Goal: Transaction & Acquisition: Purchase product/service

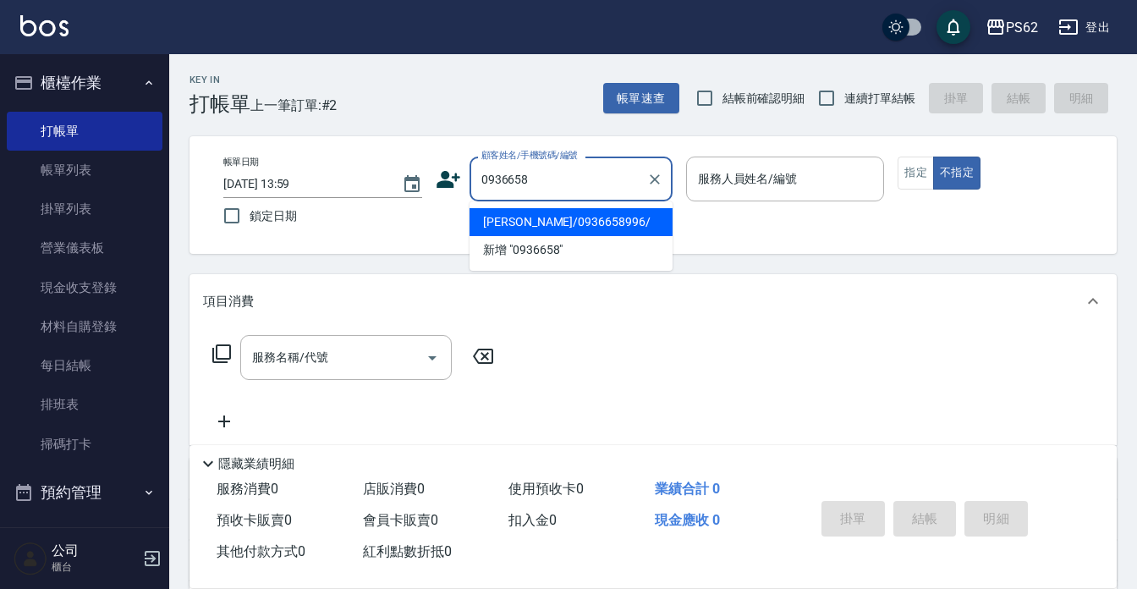
click at [591, 219] on li "[PERSON_NAME]/0936658996/" at bounding box center [570, 222] width 203 height 28
type input "[PERSON_NAME]/0936658996/"
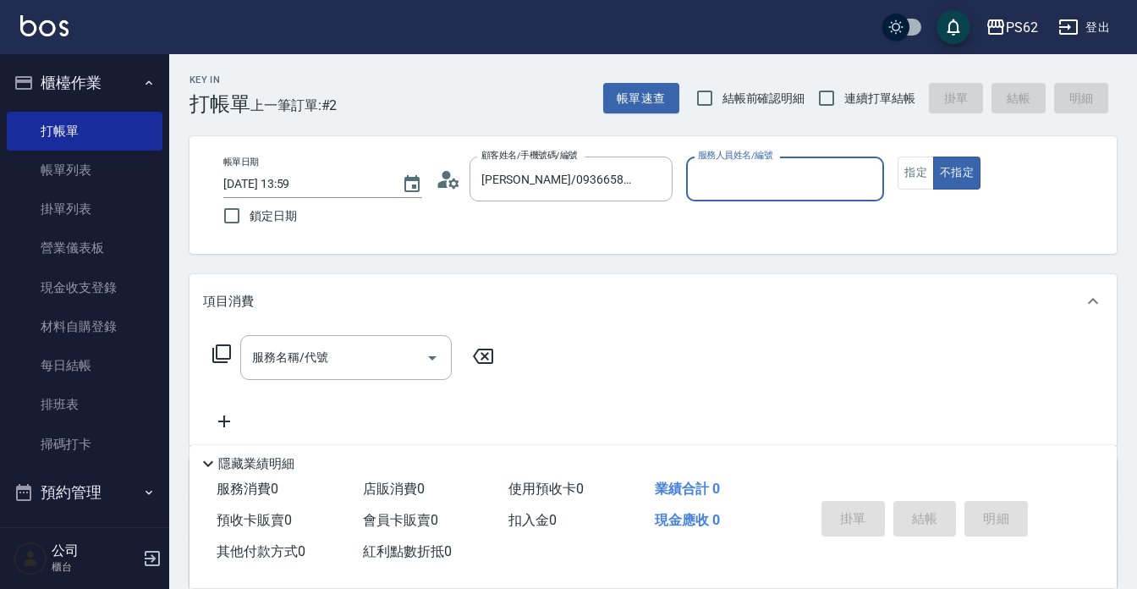
click at [707, 184] on input "服務人員姓名/編號" at bounding box center [786, 179] width 184 height 30
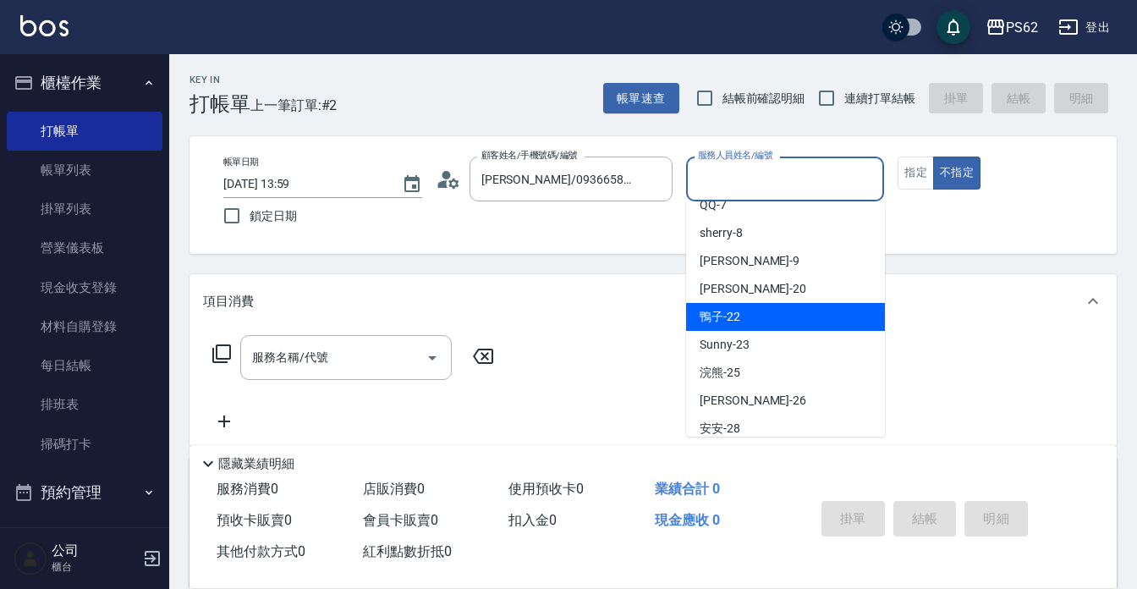
scroll to position [225, 0]
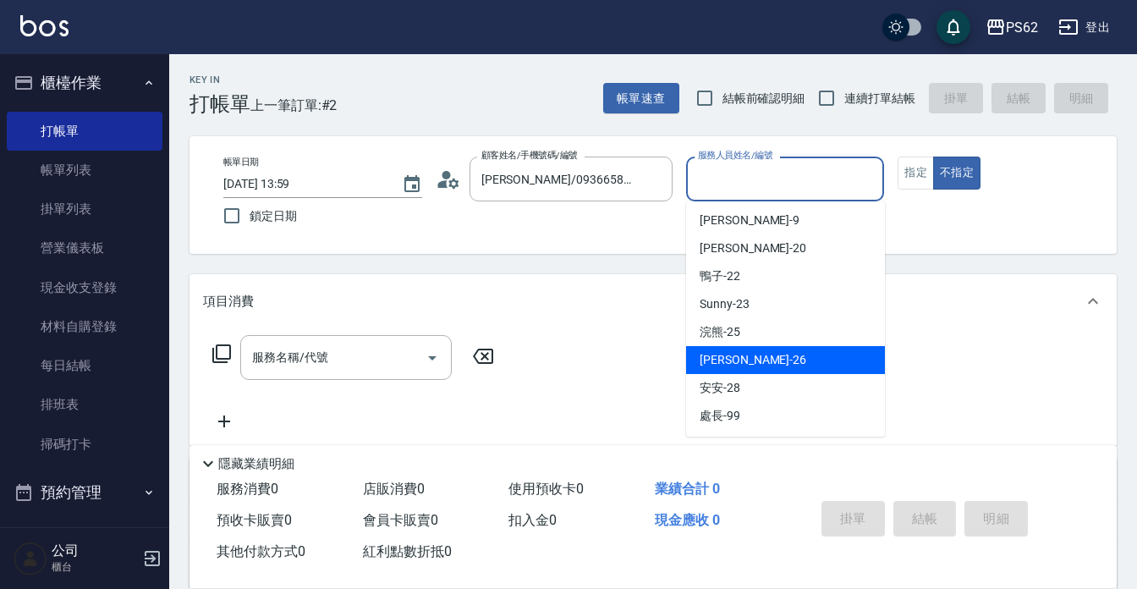
click at [735, 355] on span "小欣 -26" at bounding box center [753, 360] width 107 height 18
type input "小欣-26"
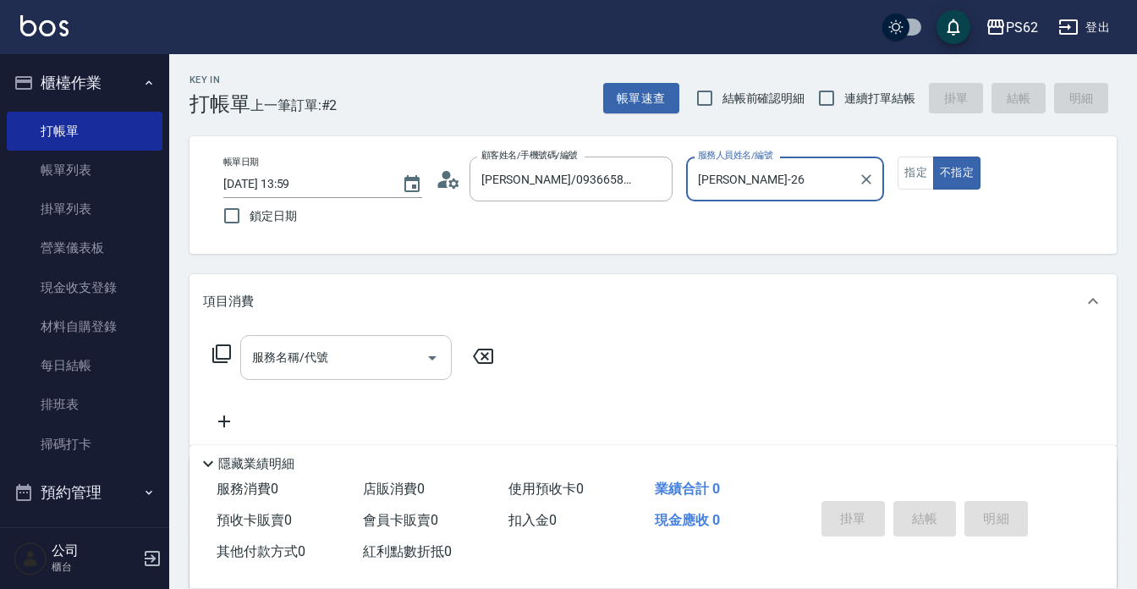
drag, startPoint x: 365, startPoint y: 354, endPoint x: 367, endPoint y: 338, distance: 17.0
click at [366, 350] on input "服務名稱/代號" at bounding box center [333, 358] width 171 height 30
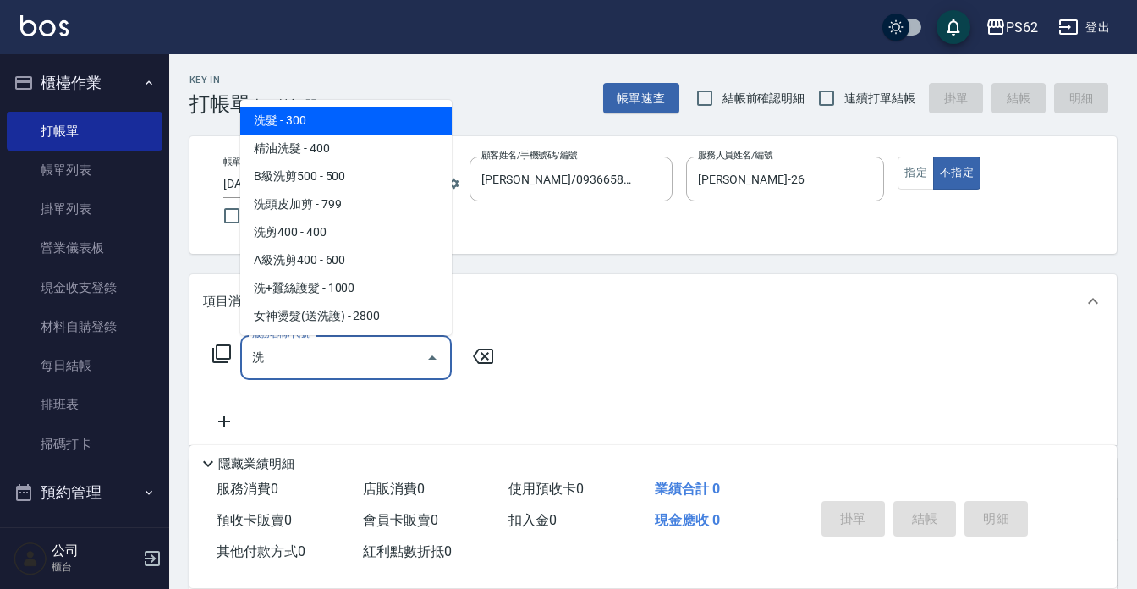
click at [303, 118] on span "洗髮 - 300" at bounding box center [345, 121] width 211 height 28
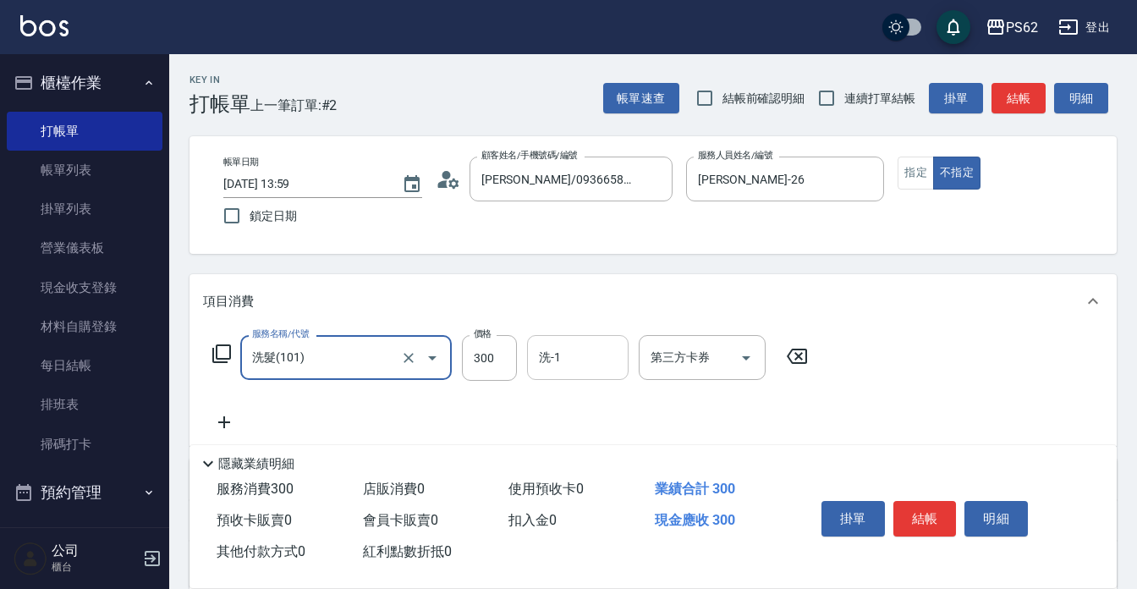
type input "洗髮(101)"
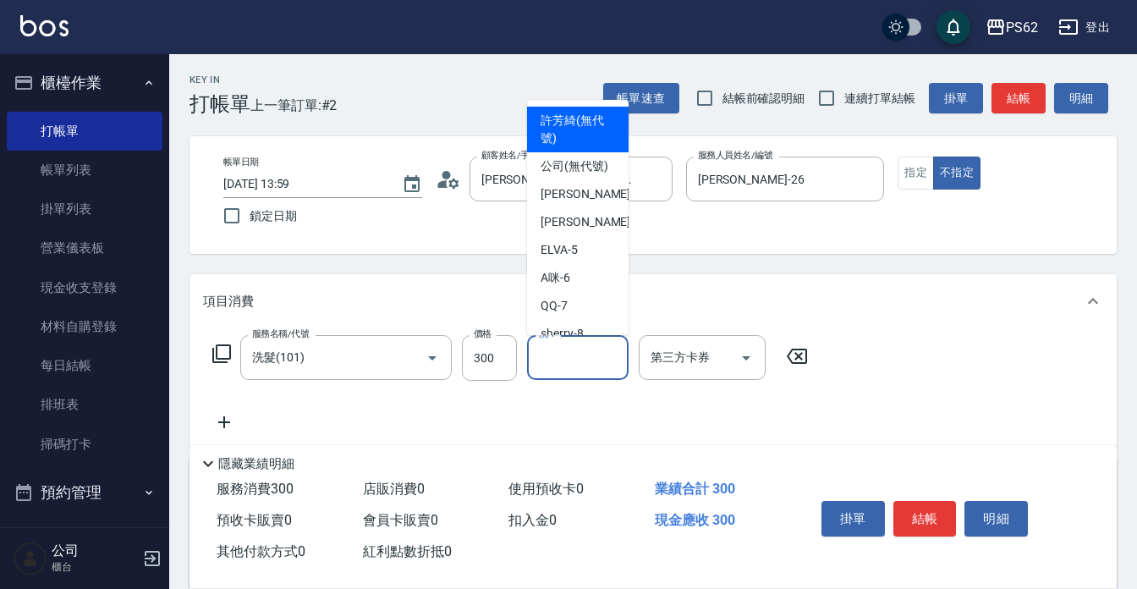
click at [557, 351] on div "洗-1 洗-1" at bounding box center [578, 357] width 102 height 45
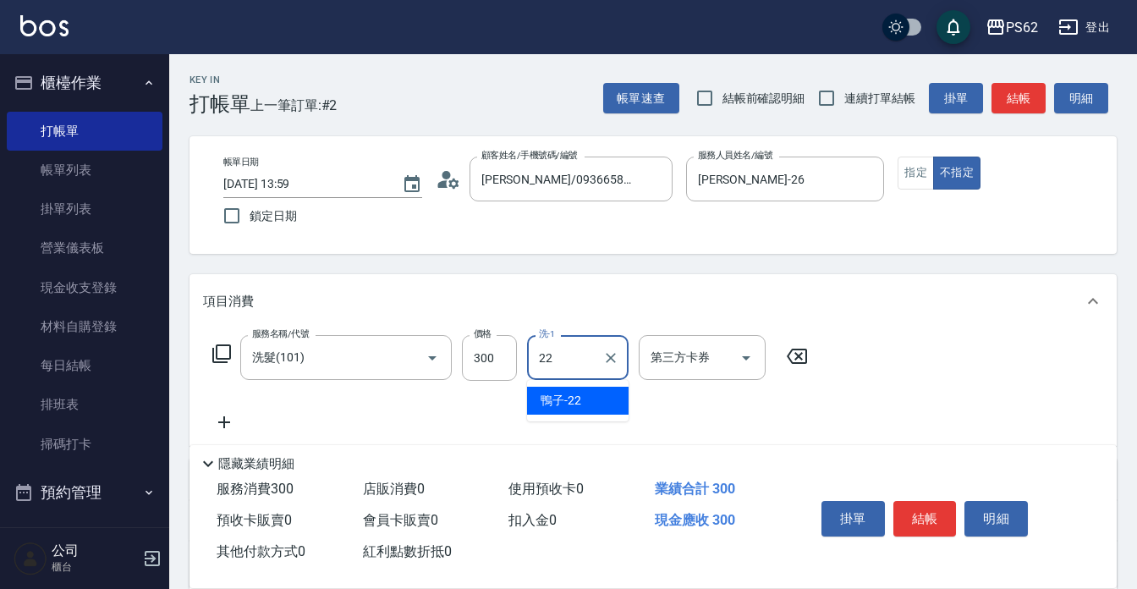
type input "鴨子-22"
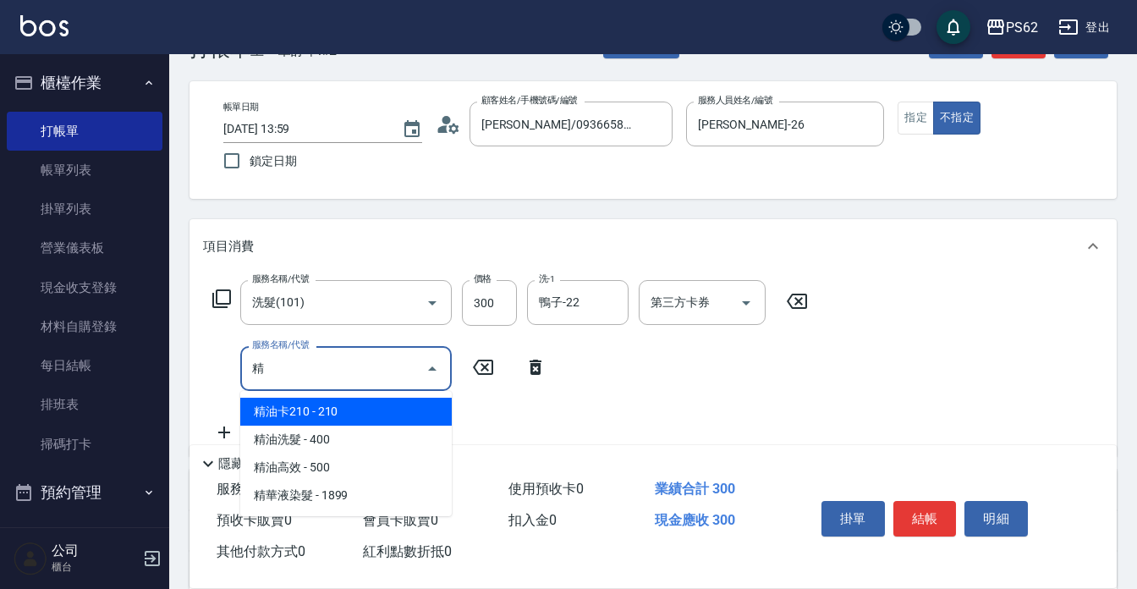
scroll to position [85, 0]
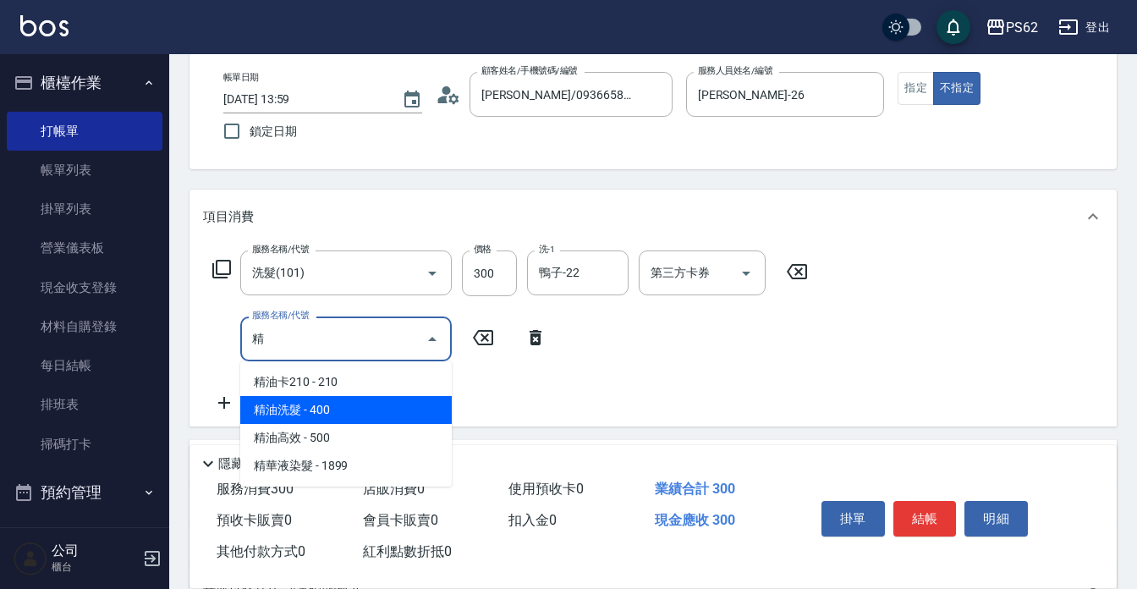
click at [336, 407] on span "精油洗髮 - 400" at bounding box center [345, 410] width 211 height 28
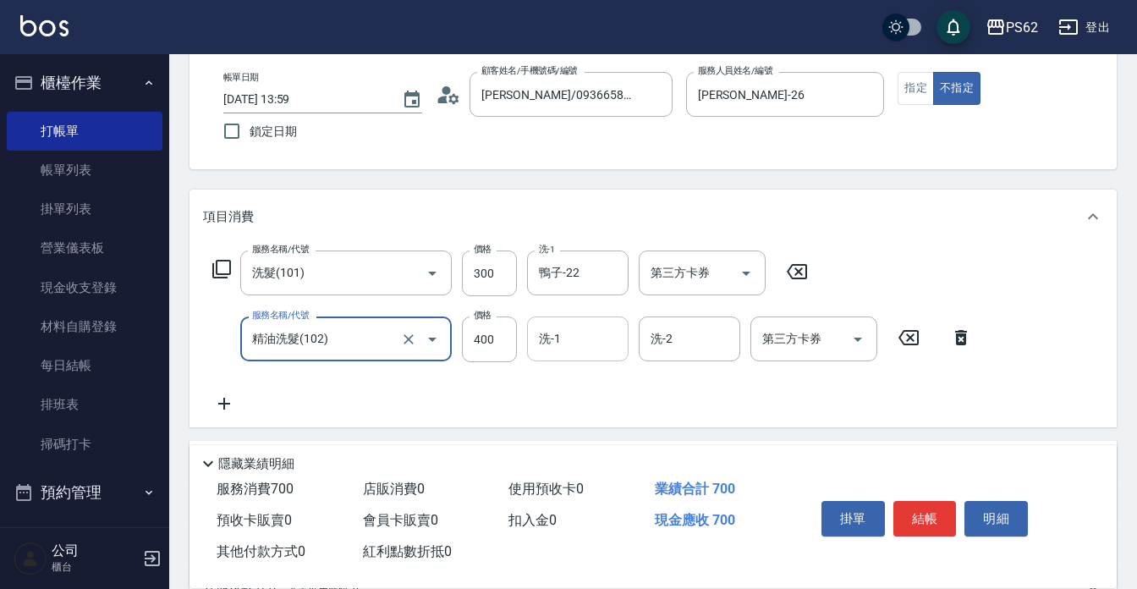
type input "精油洗髮(102)"
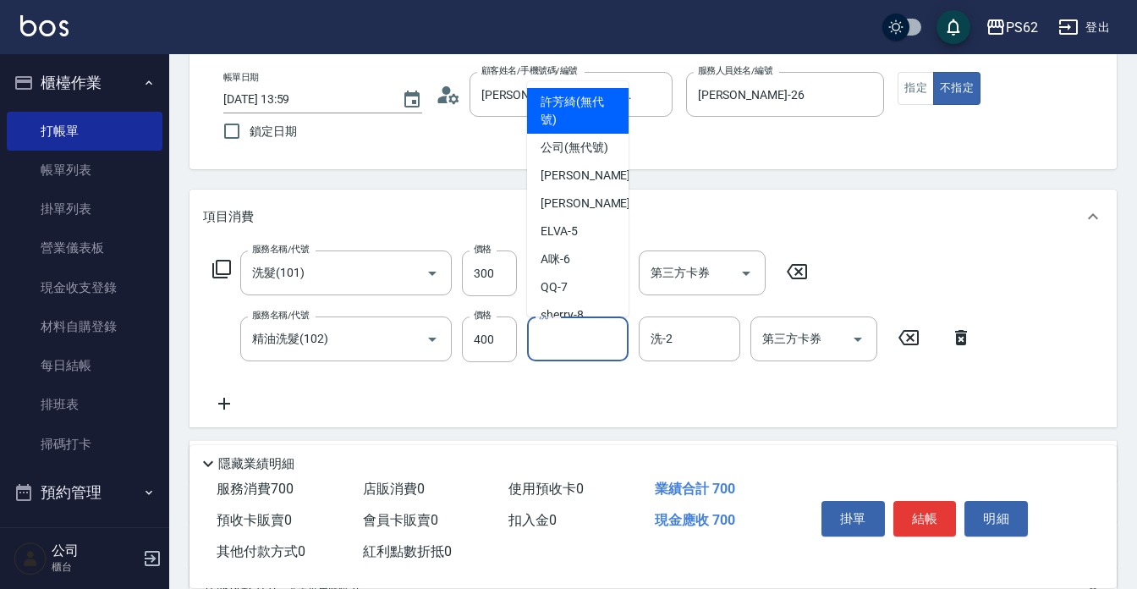
click at [570, 334] on input "洗-1" at bounding box center [578, 339] width 86 height 30
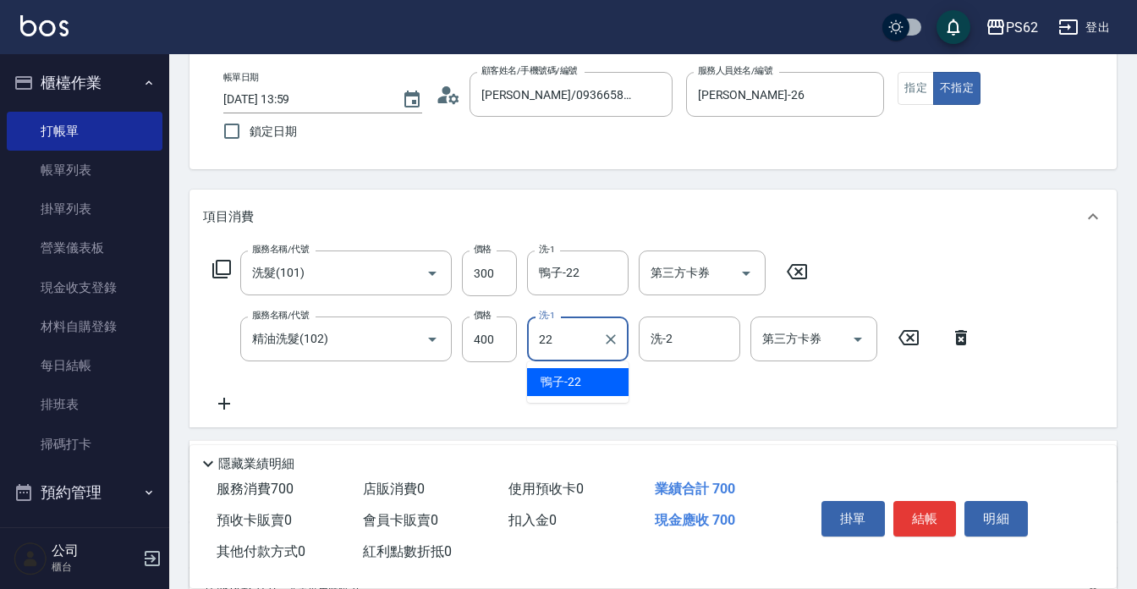
type input "鴨子-22"
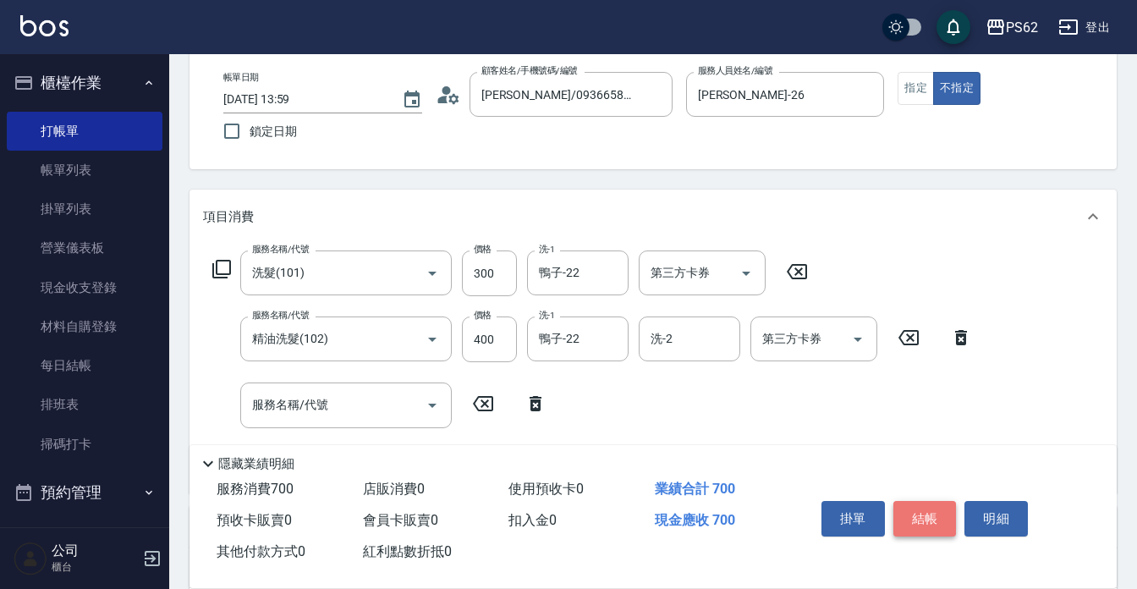
click at [914, 506] on button "結帳" at bounding box center [924, 519] width 63 height 36
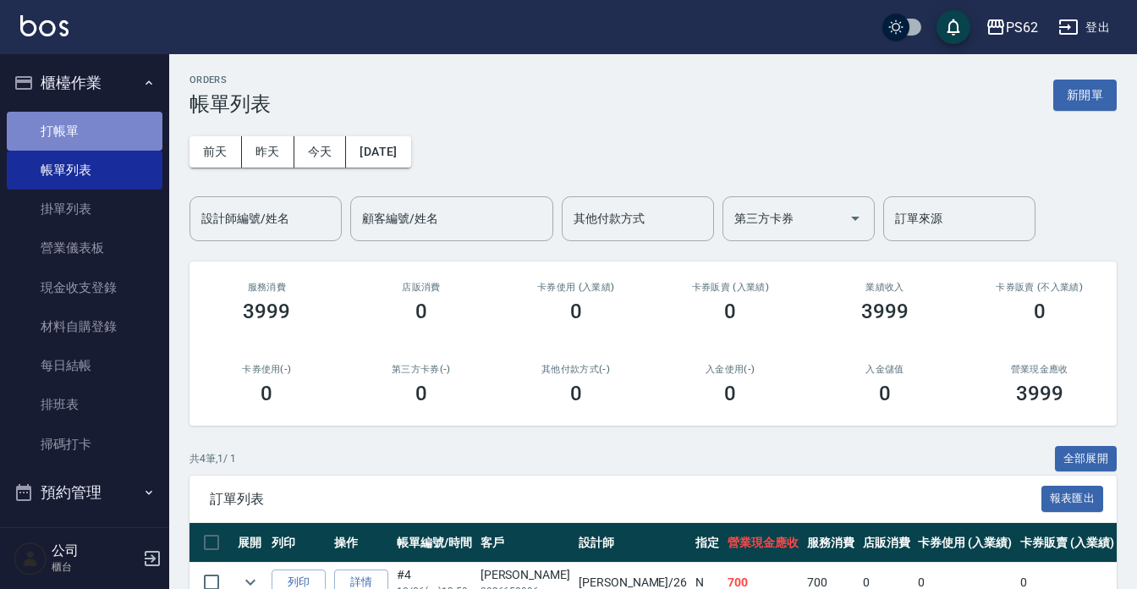
click at [103, 126] on link "打帳單" at bounding box center [85, 131] width 156 height 39
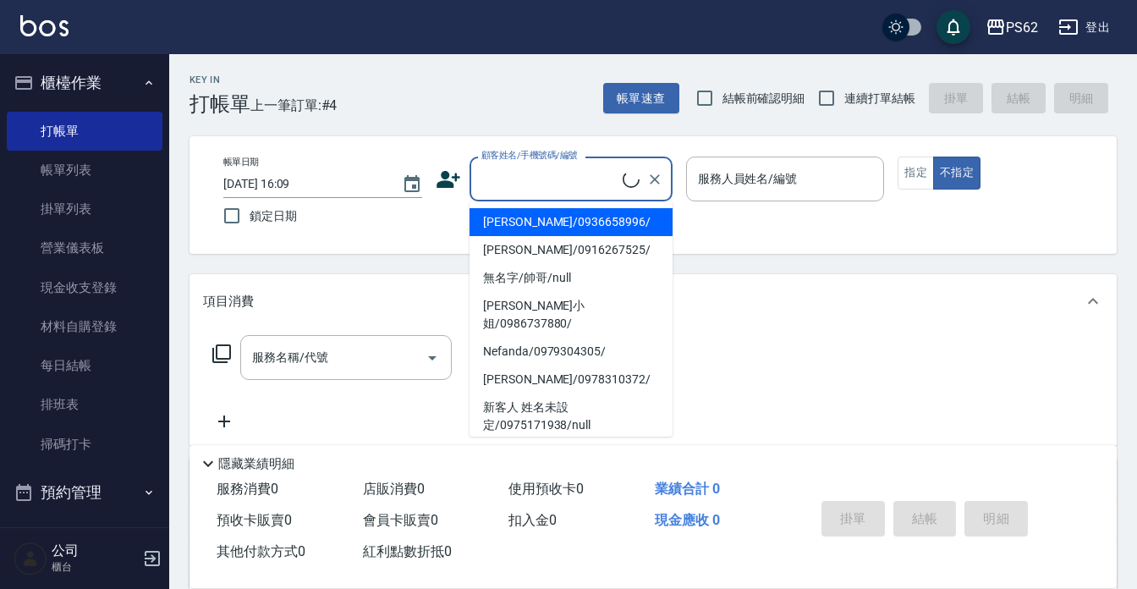
drag, startPoint x: 568, startPoint y: 187, endPoint x: 546, endPoint y: 254, distance: 70.1
click at [568, 187] on input "顧客姓名/手機號碼/編號" at bounding box center [549, 179] width 145 height 30
click at [549, 217] on li "洪珮琳/0936658996/" at bounding box center [570, 222] width 203 height 28
type input "洪珮琳/0936658996/"
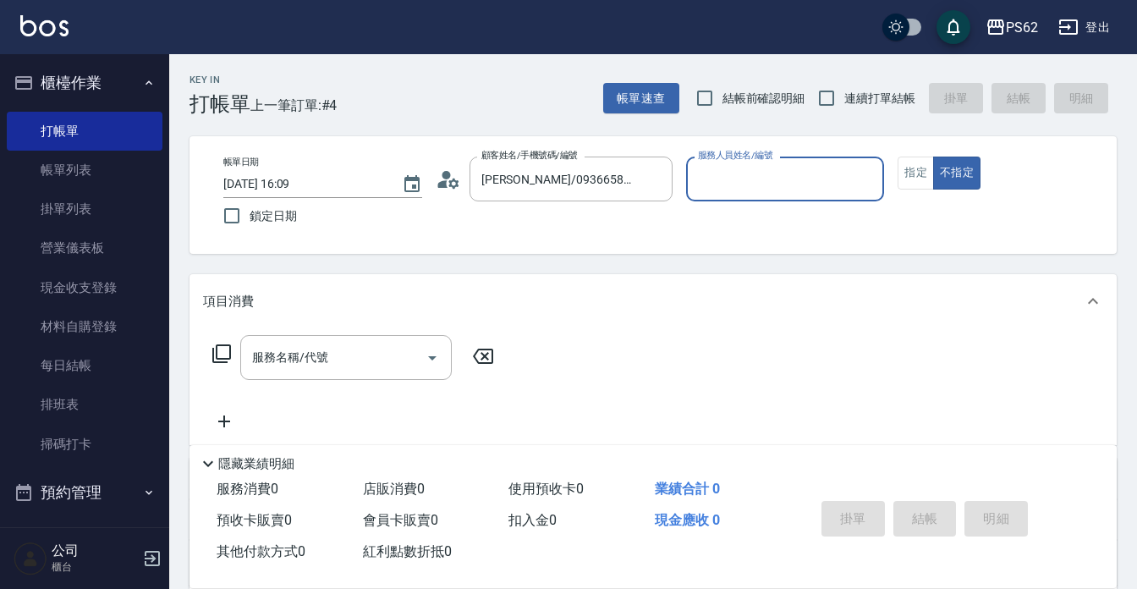
click at [782, 179] on input "服務人員姓名/編號" at bounding box center [786, 179] width 184 height 30
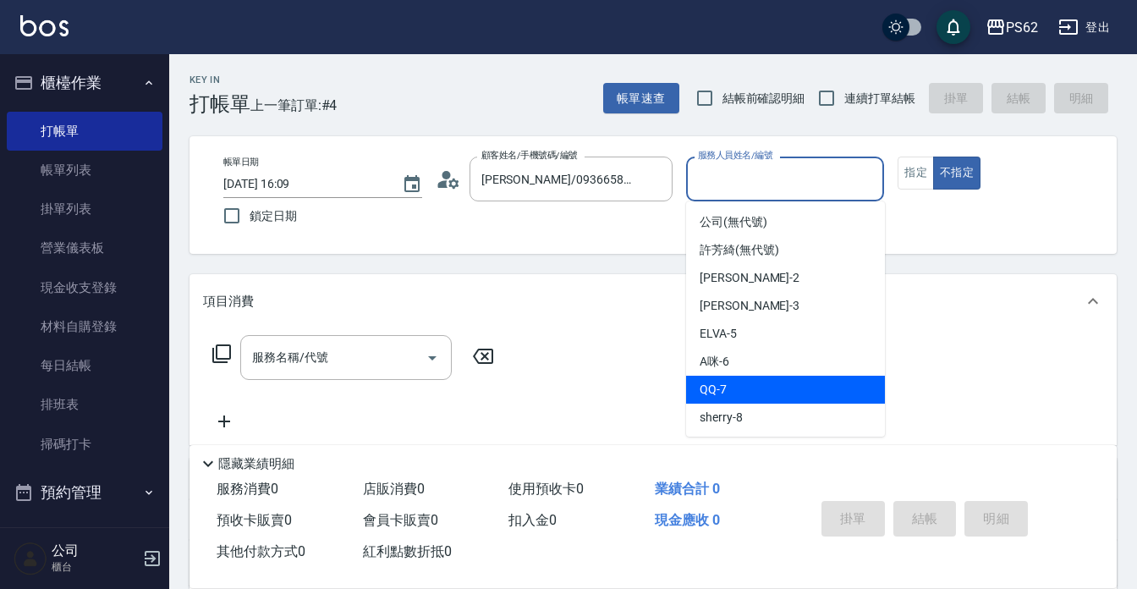
click at [722, 395] on span "QQ -7" at bounding box center [713, 390] width 27 height 18
type input "QQ-7"
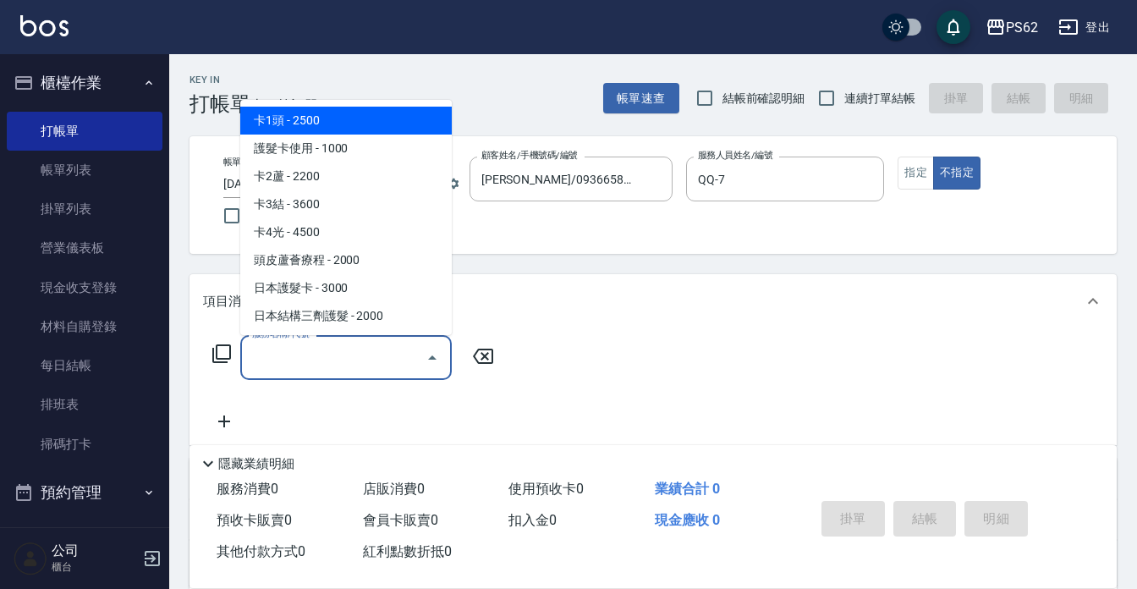
click at [274, 354] on input "服務名稱/代號" at bounding box center [333, 358] width 171 height 30
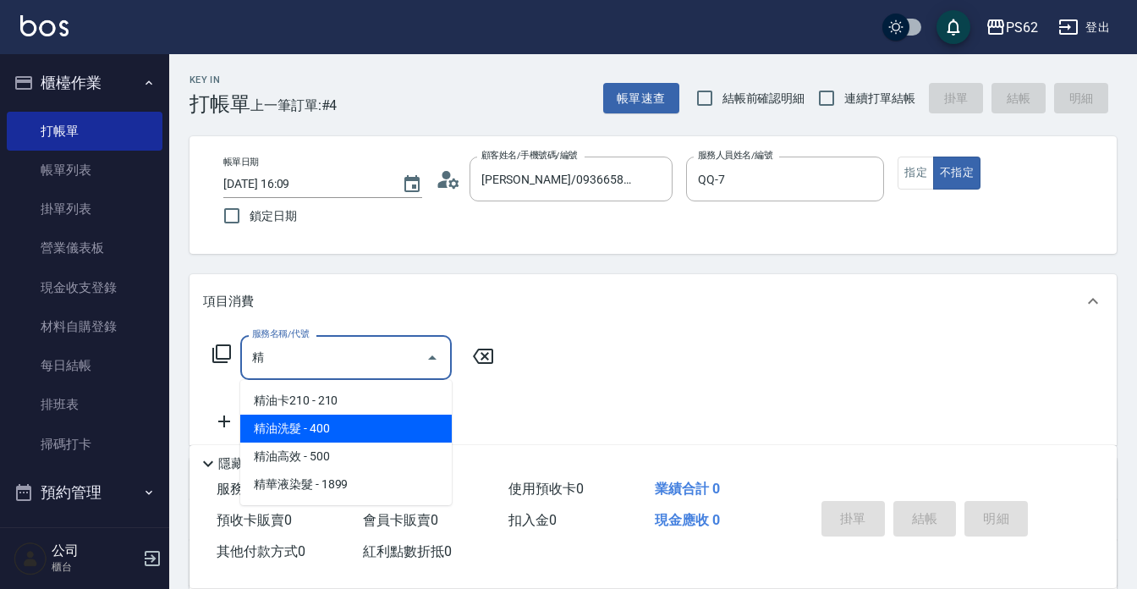
click at [329, 419] on span "精油洗髮 - 400" at bounding box center [345, 428] width 211 height 28
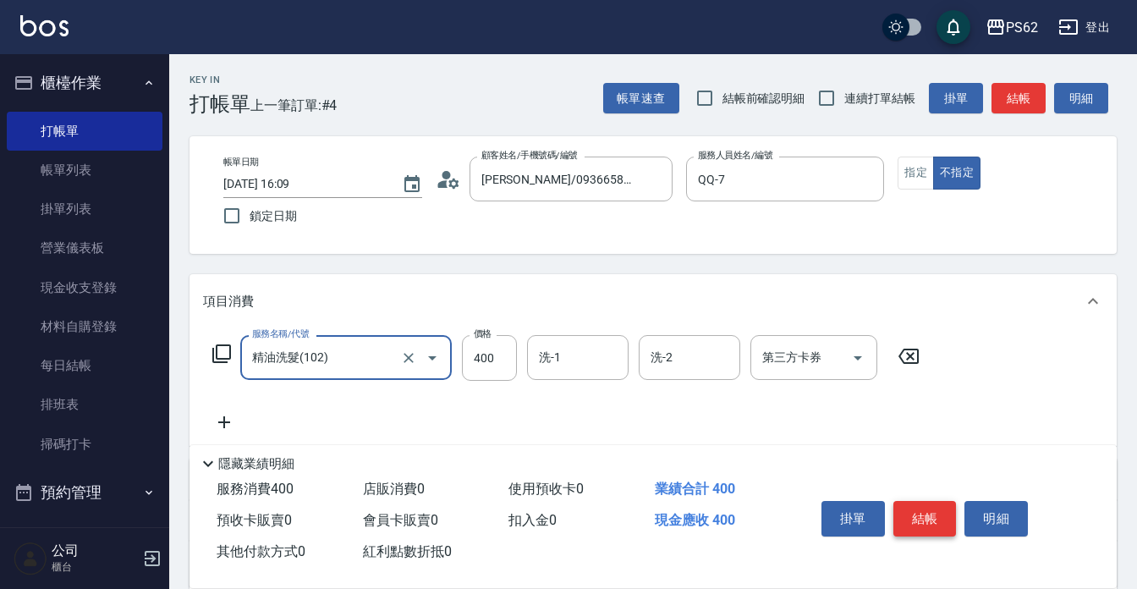
type input "精油洗髮(102)"
click at [912, 508] on button "結帳" at bounding box center [924, 519] width 63 height 36
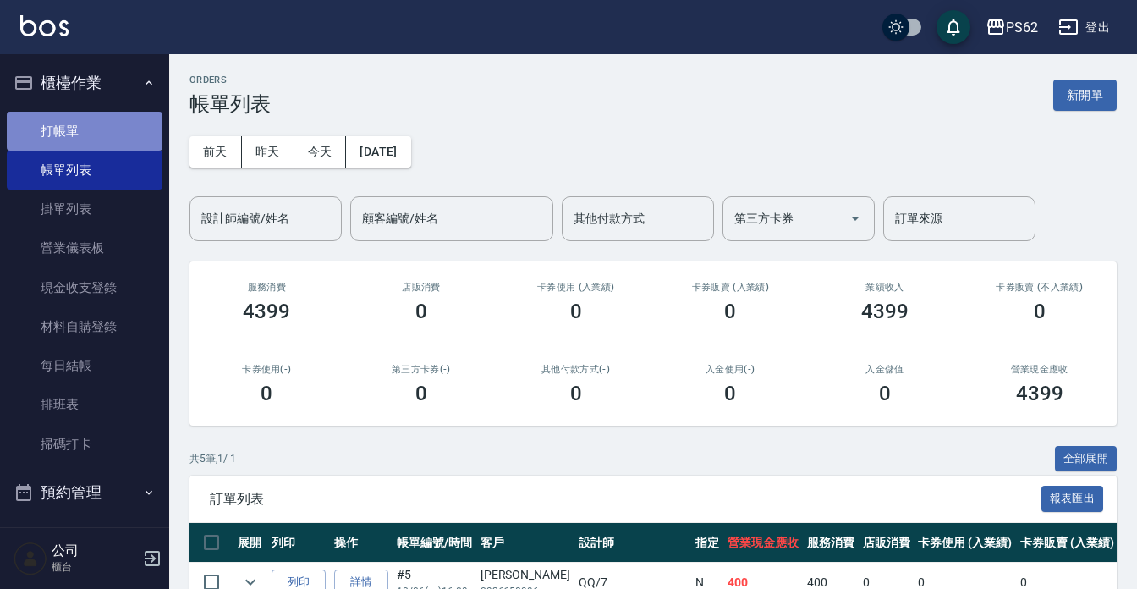
click at [96, 135] on link "打帳單" at bounding box center [85, 131] width 156 height 39
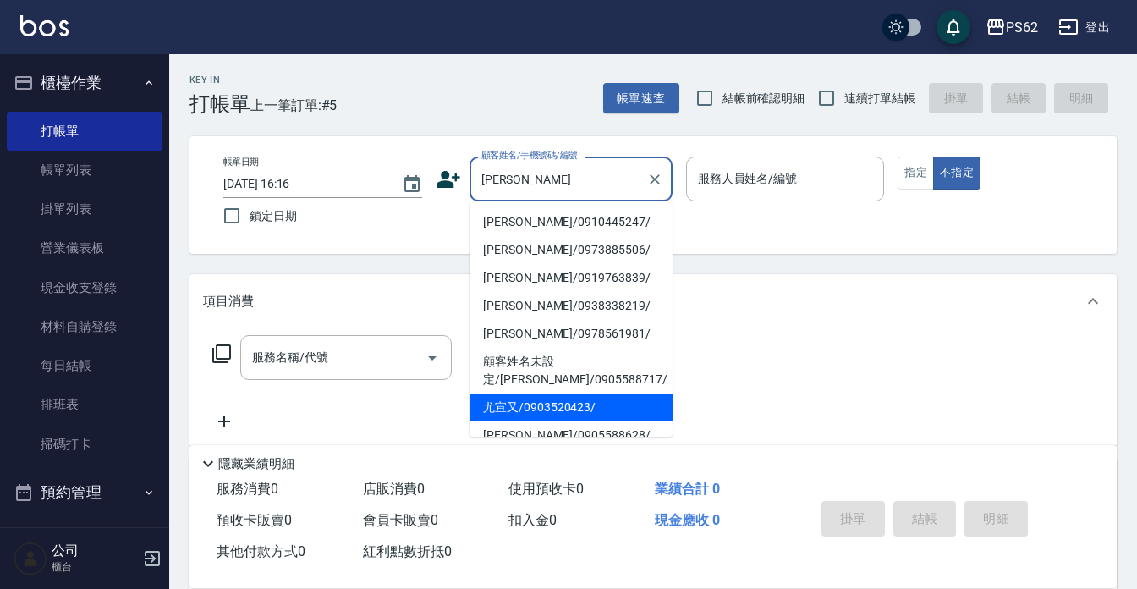
click at [529, 393] on li "尤宣又/0903520423/" at bounding box center [570, 407] width 203 height 28
type input "尤宣又/0903520423/"
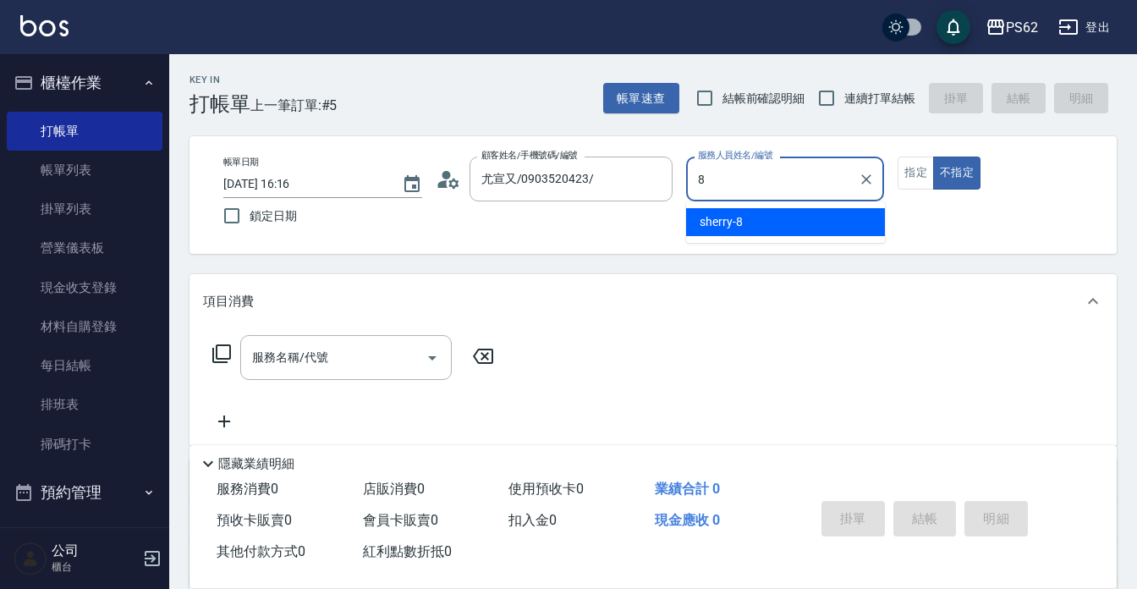
type input "8"
type button "false"
type input "sherry-8"
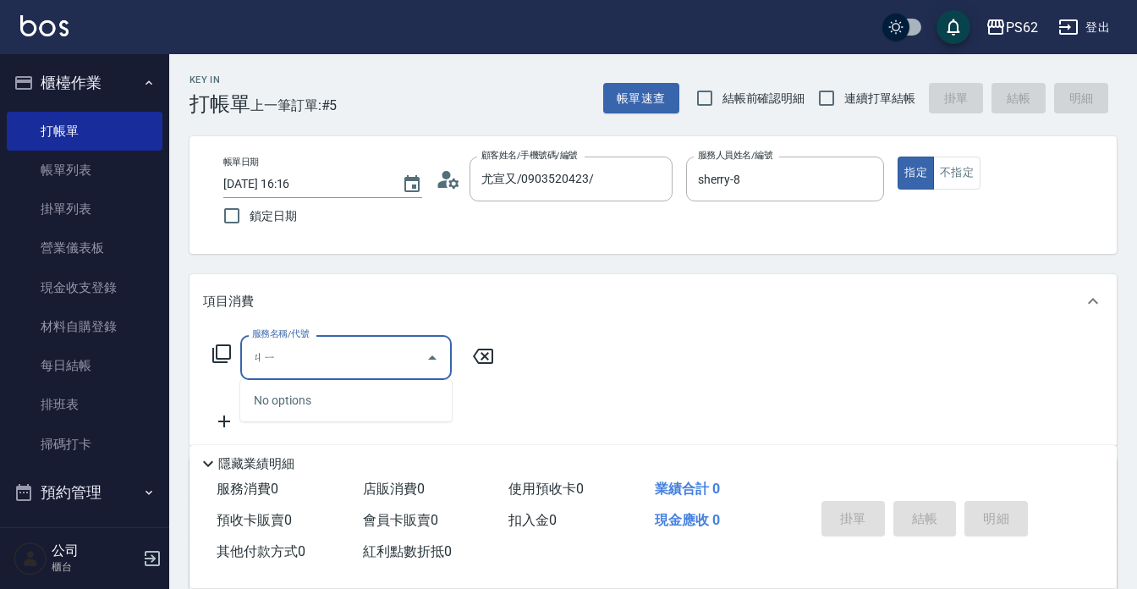
type input "ㄐ"
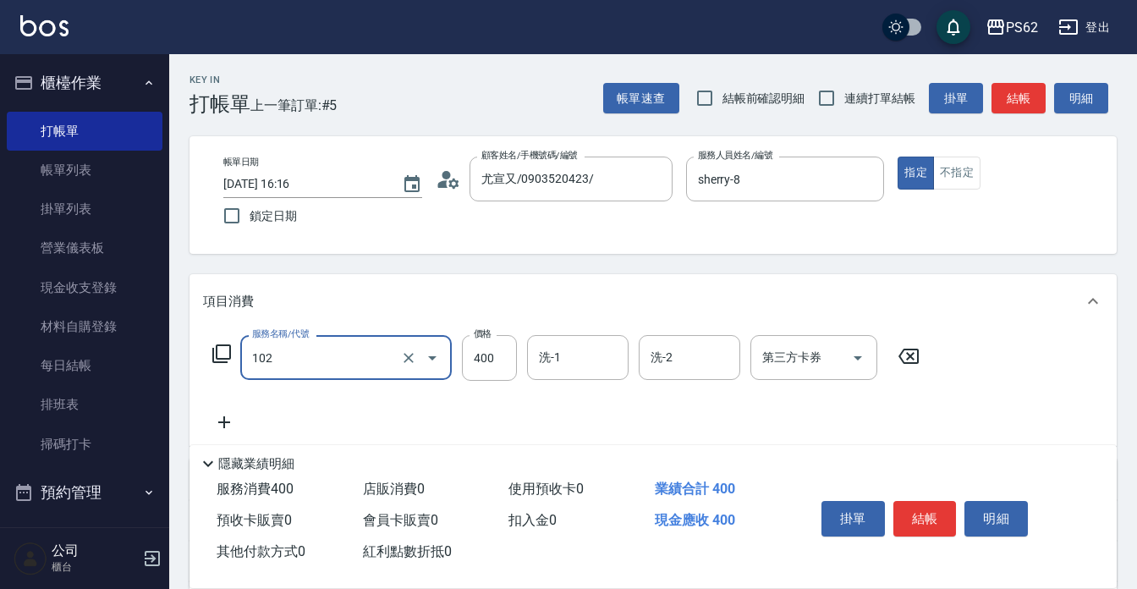
type input "精油洗髮(102)"
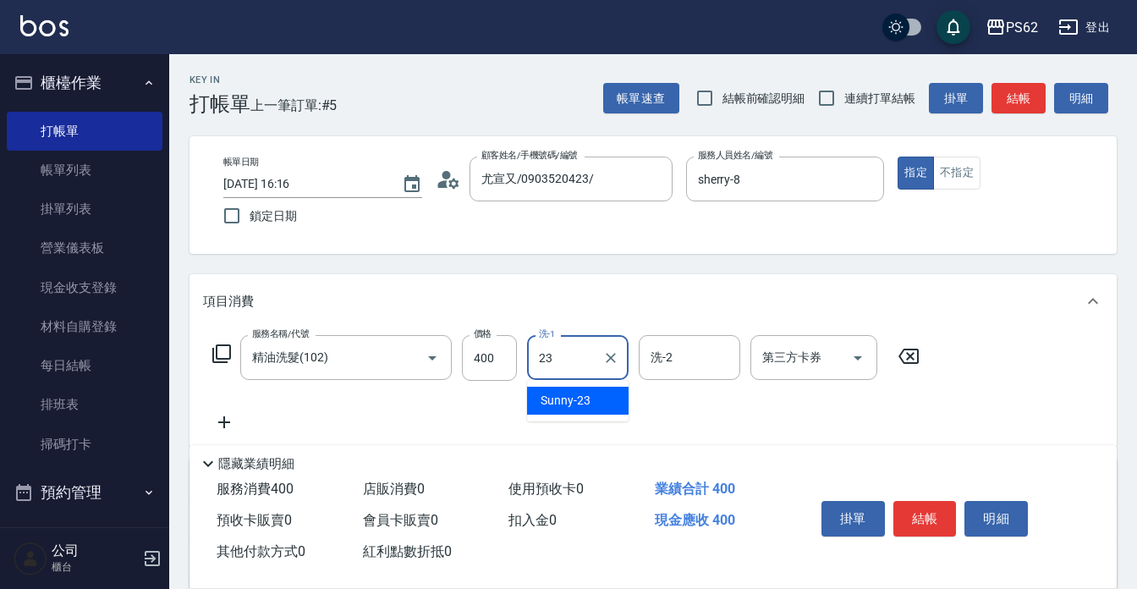
type input "Sunny-23"
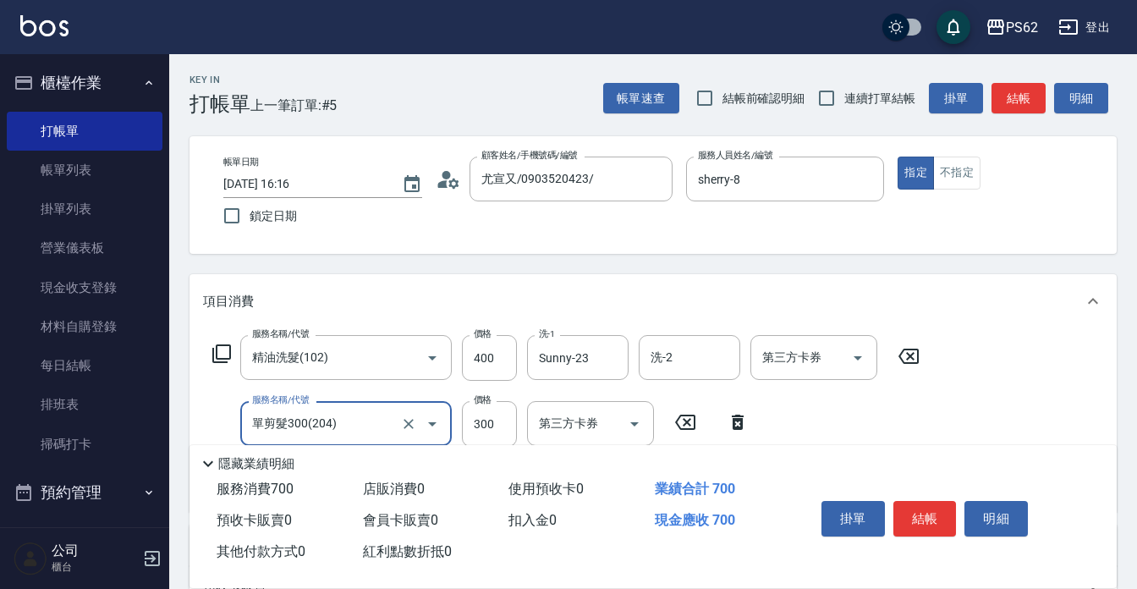
type input "單剪髮300(204)"
click at [928, 502] on button "結帳" at bounding box center [924, 519] width 63 height 36
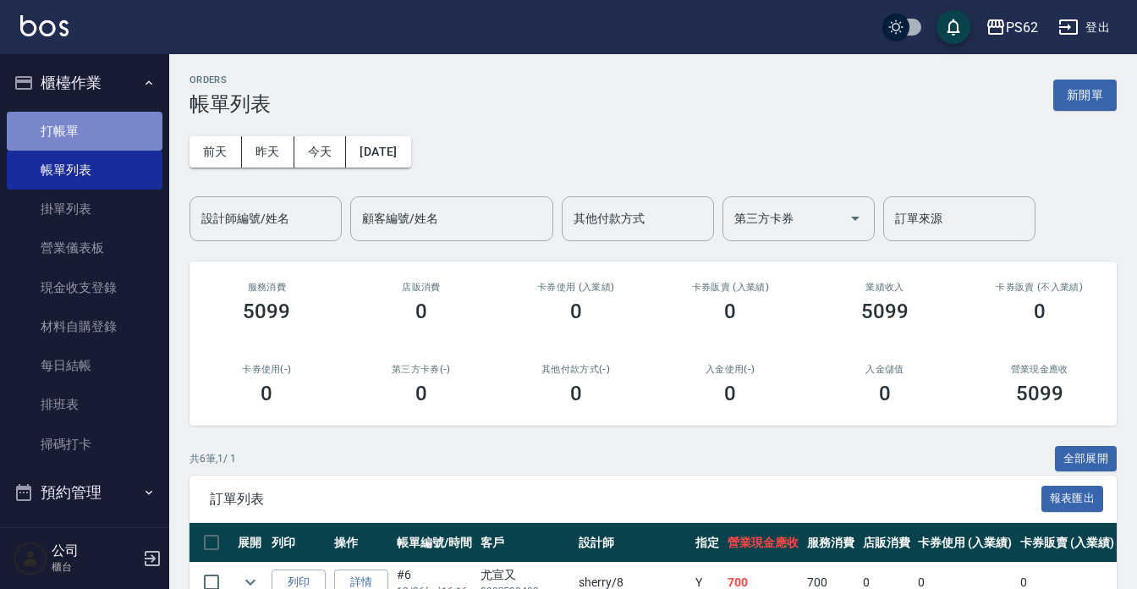
click at [97, 118] on link "打帳單" at bounding box center [85, 131] width 156 height 39
click at [139, 116] on link "打帳單" at bounding box center [85, 131] width 156 height 39
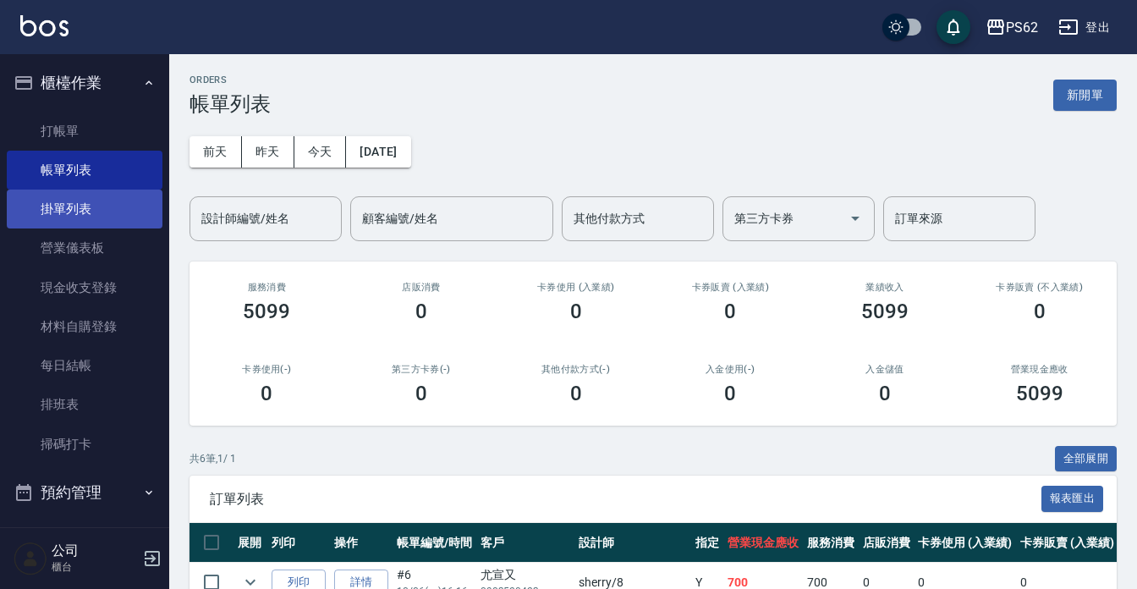
click at [95, 219] on link "掛單列表" at bounding box center [85, 208] width 156 height 39
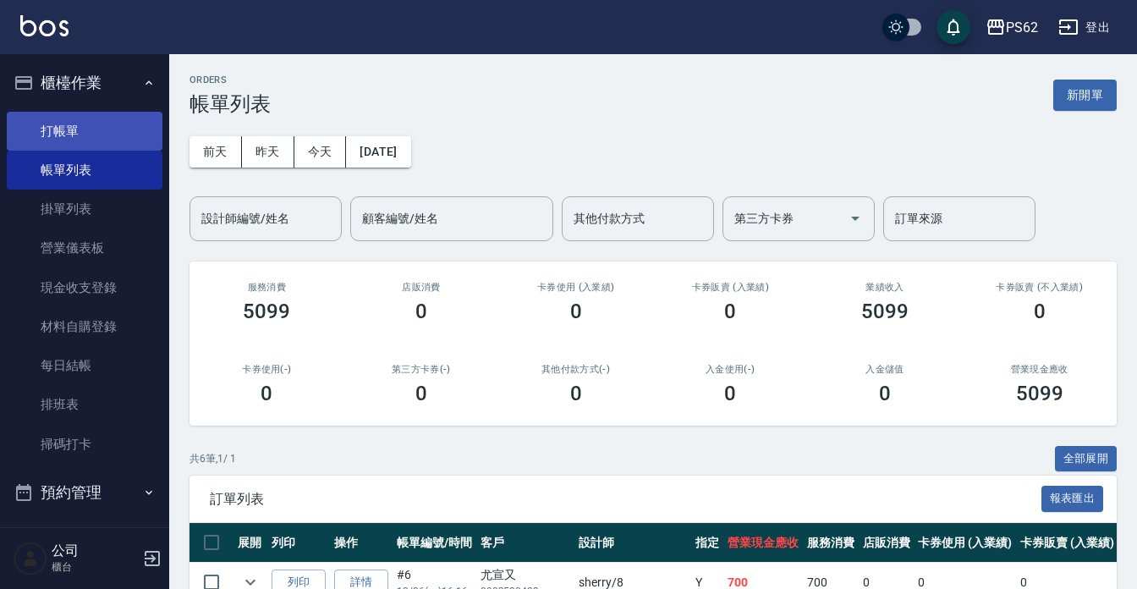
click at [133, 134] on link "打帳單" at bounding box center [85, 131] width 156 height 39
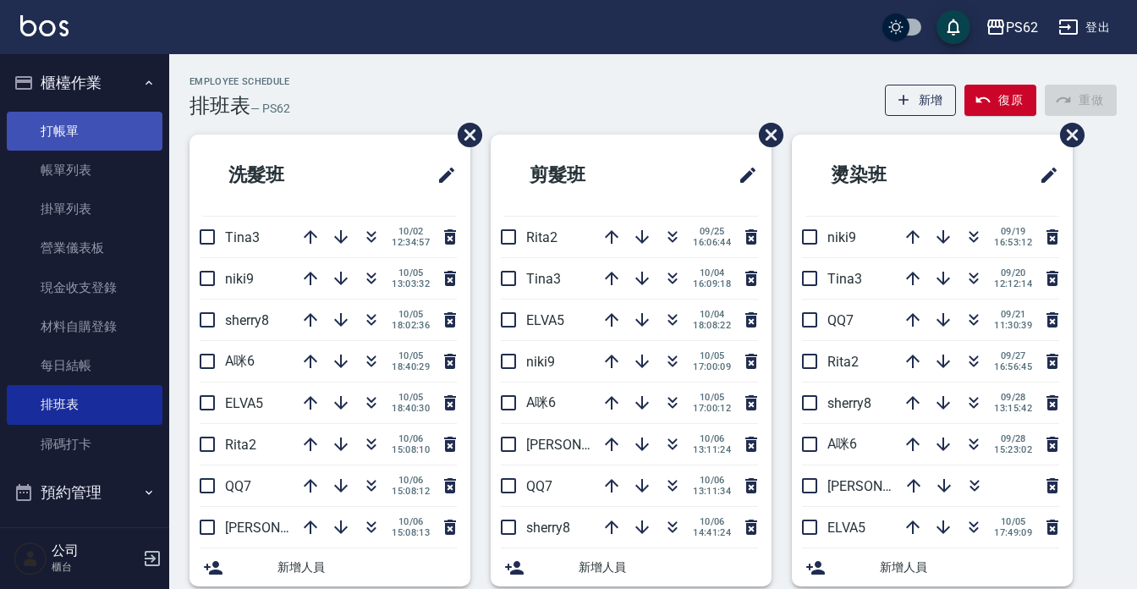
click at [115, 138] on link "打帳單" at bounding box center [85, 131] width 156 height 39
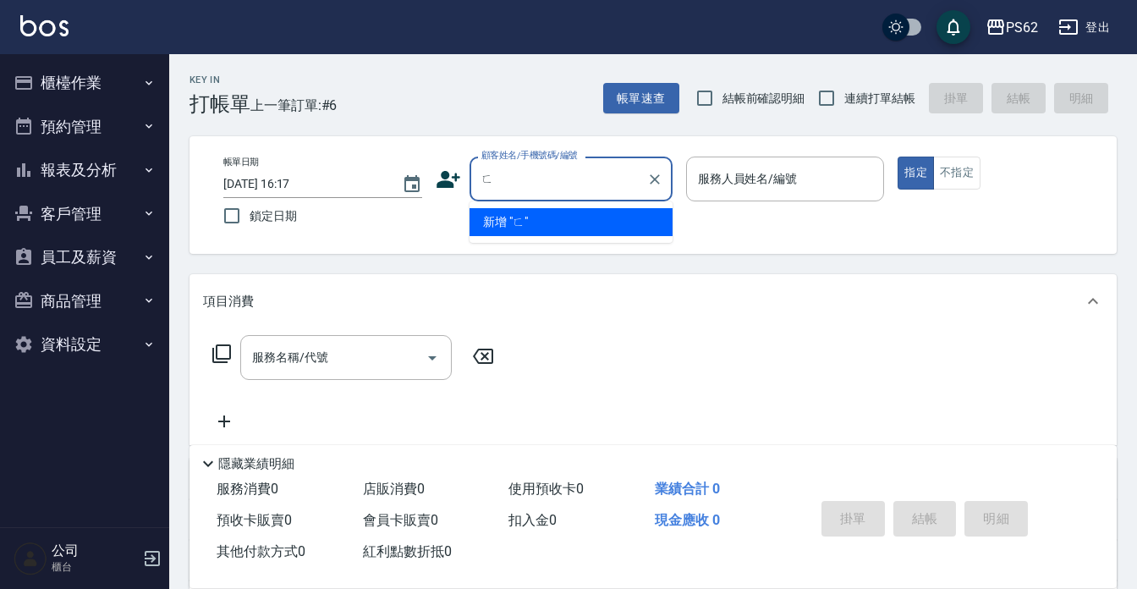
type input "ㄋ"
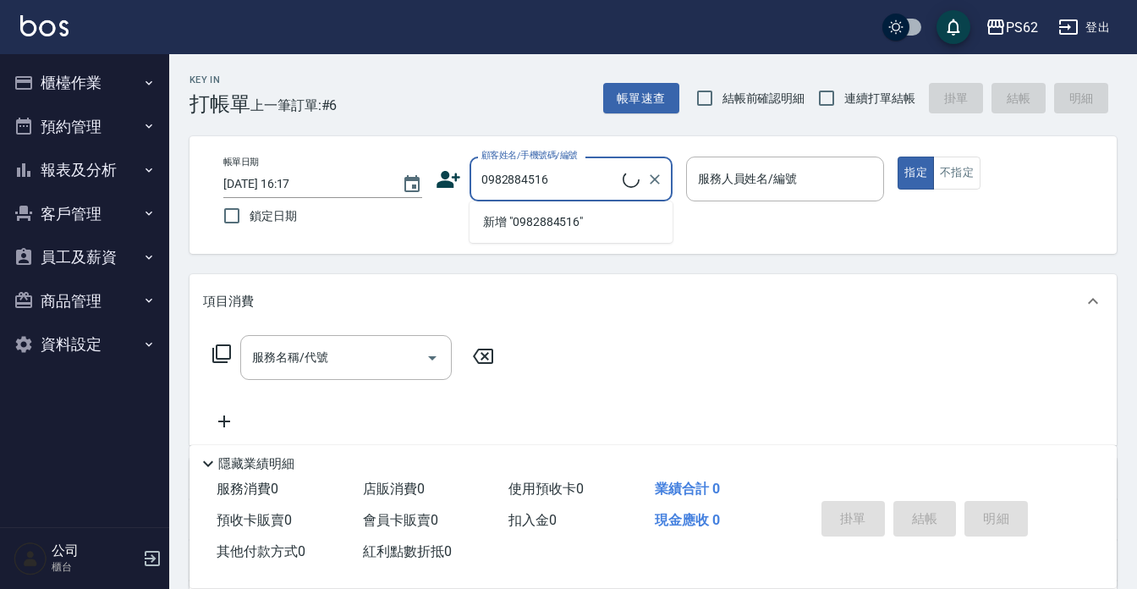
click at [898, 156] on button "指定" at bounding box center [916, 172] width 36 height 33
type input "魏x晟/0982884516/"
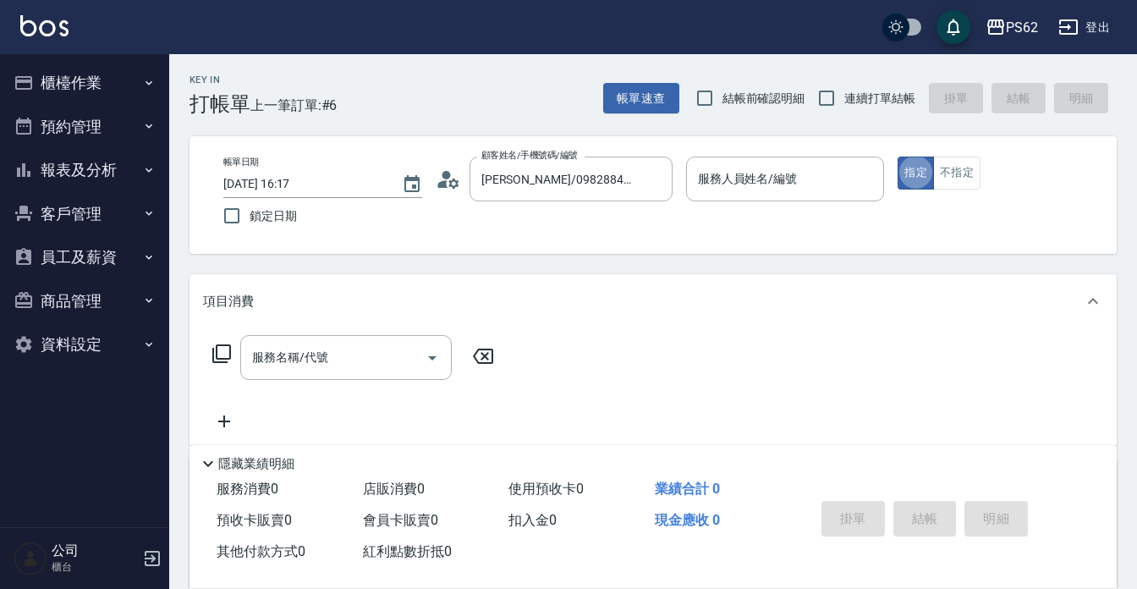
type button "true"
click at [798, 203] on p at bounding box center [785, 210] width 199 height 18
click at [798, 190] on input "服務人員姓名/編號" at bounding box center [786, 179] width 184 height 30
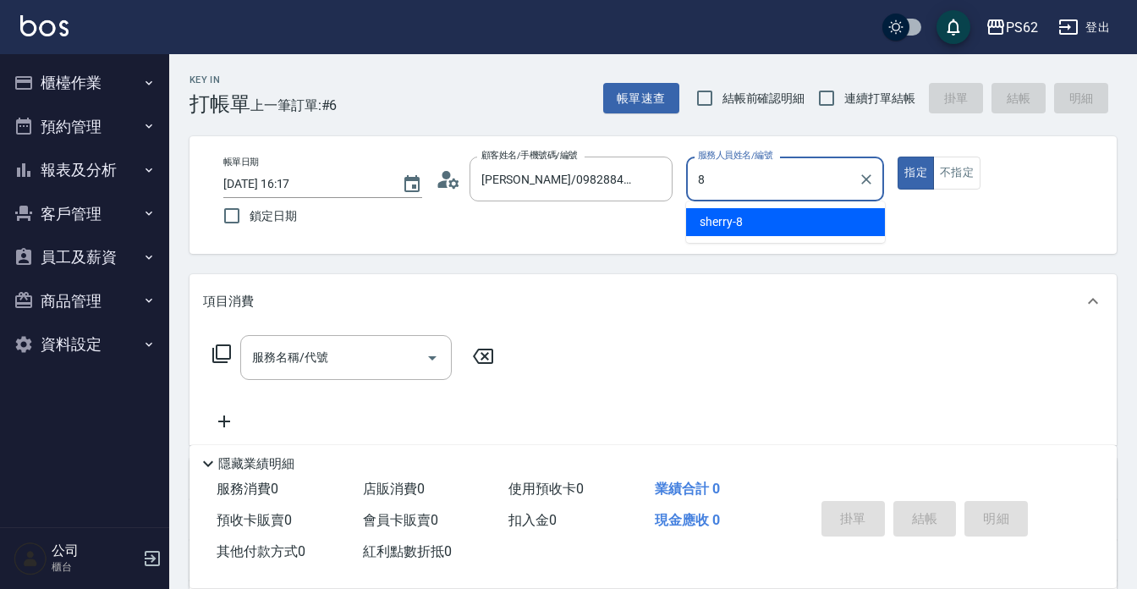
type input "sherry-8"
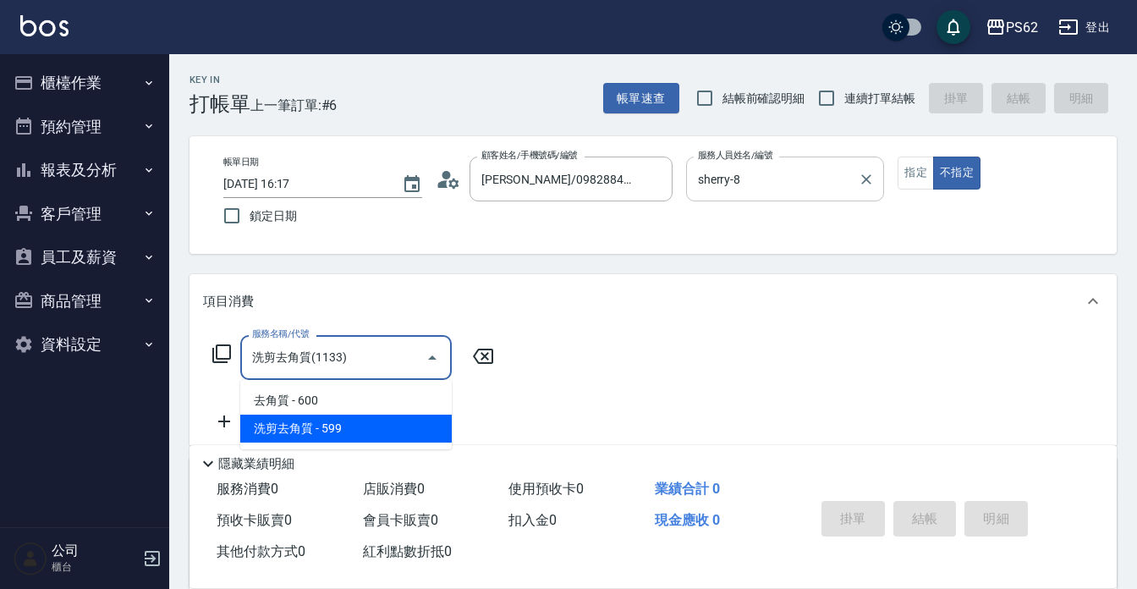
type input "洗剪去角質(1133)"
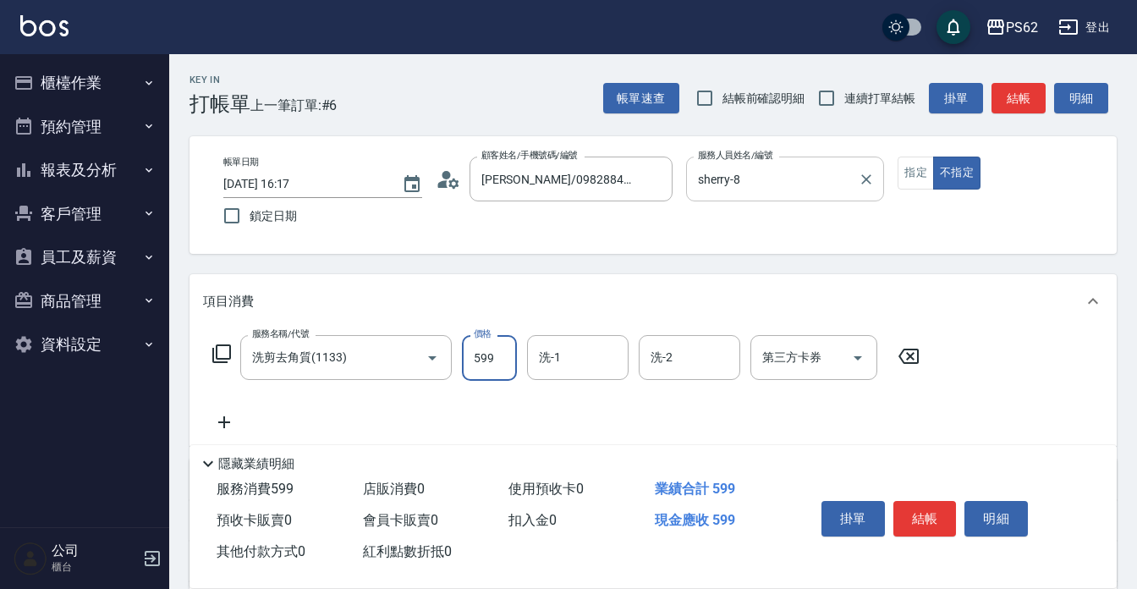
click at [798, 190] on input "sherry-8" at bounding box center [773, 179] width 158 height 30
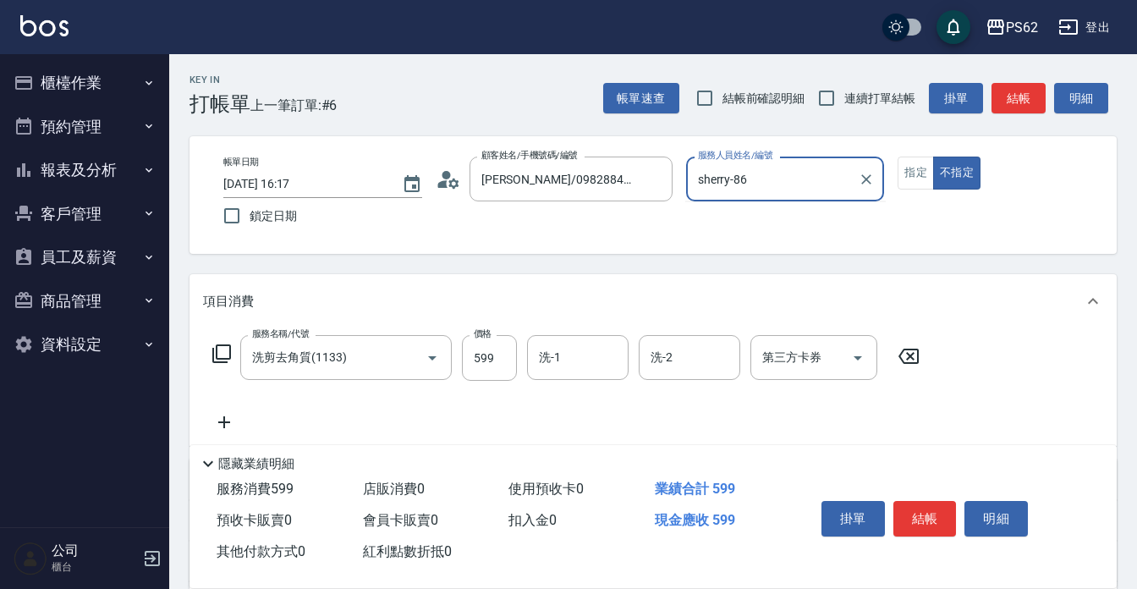
type input "sherry-8"
click at [365, 360] on input "洗剪去角質(1133)" at bounding box center [322, 358] width 149 height 30
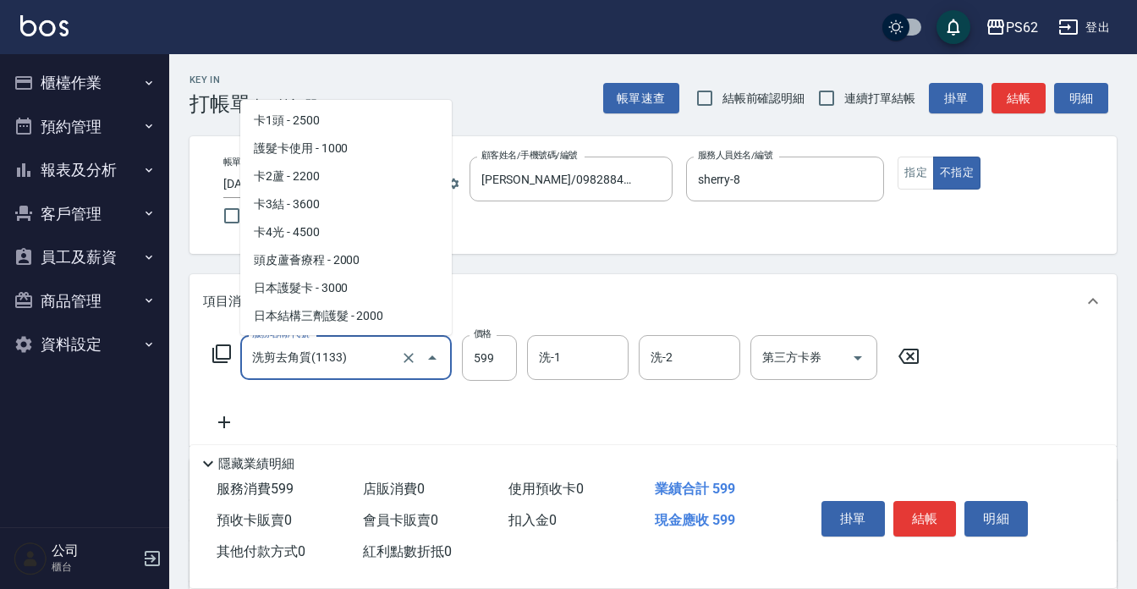
scroll to position [5801, 0]
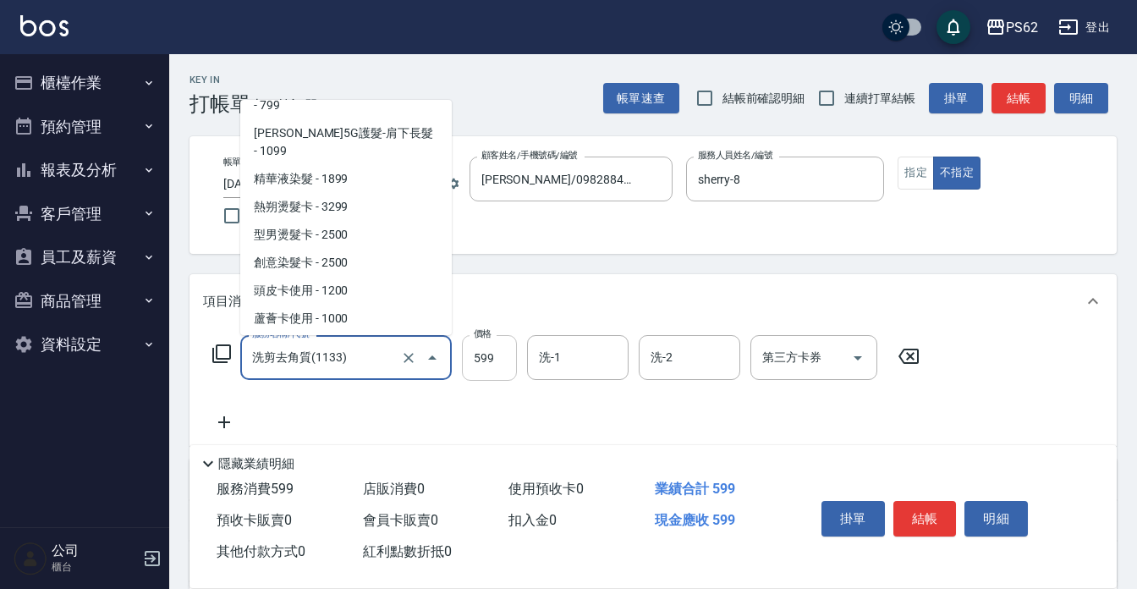
click at [503, 366] on input "599" at bounding box center [489, 358] width 55 height 46
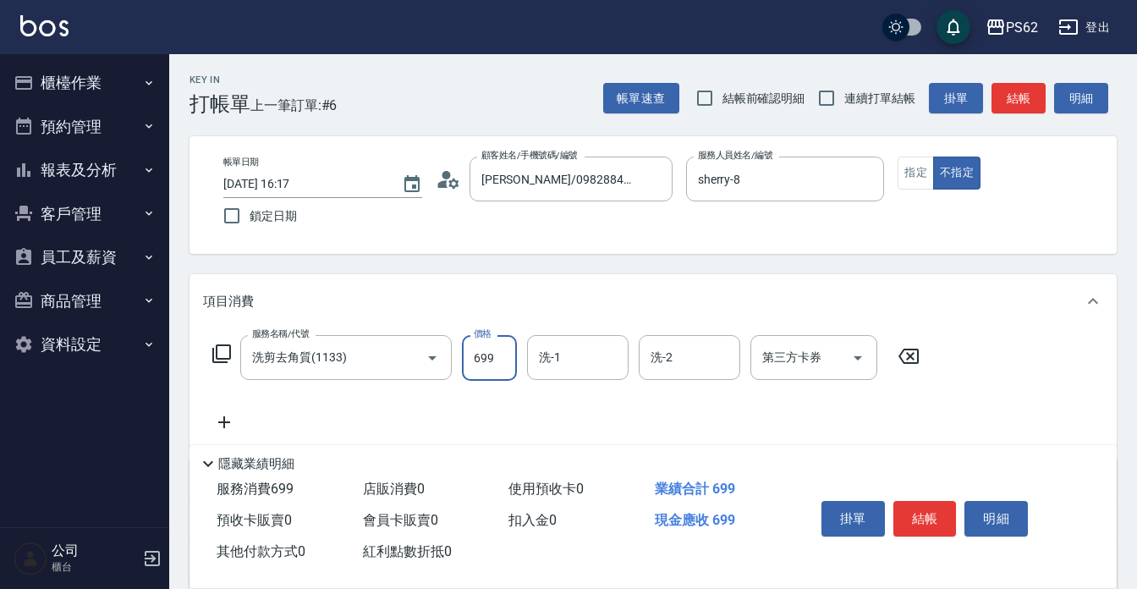
type input "699"
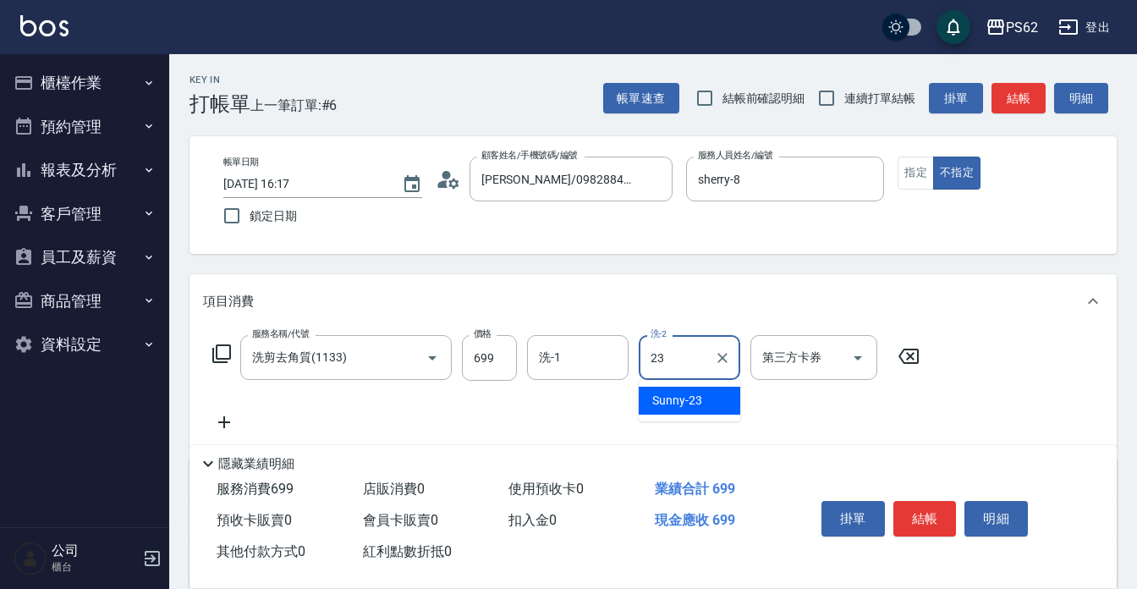
type input "Sunny-23"
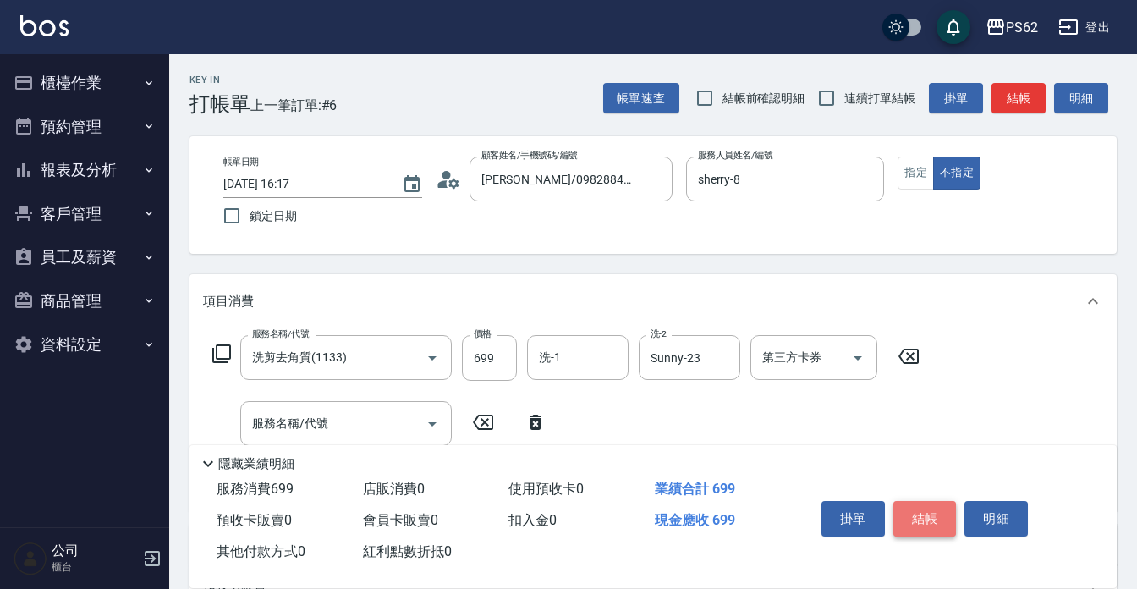
click at [942, 513] on button "結帳" at bounding box center [924, 519] width 63 height 36
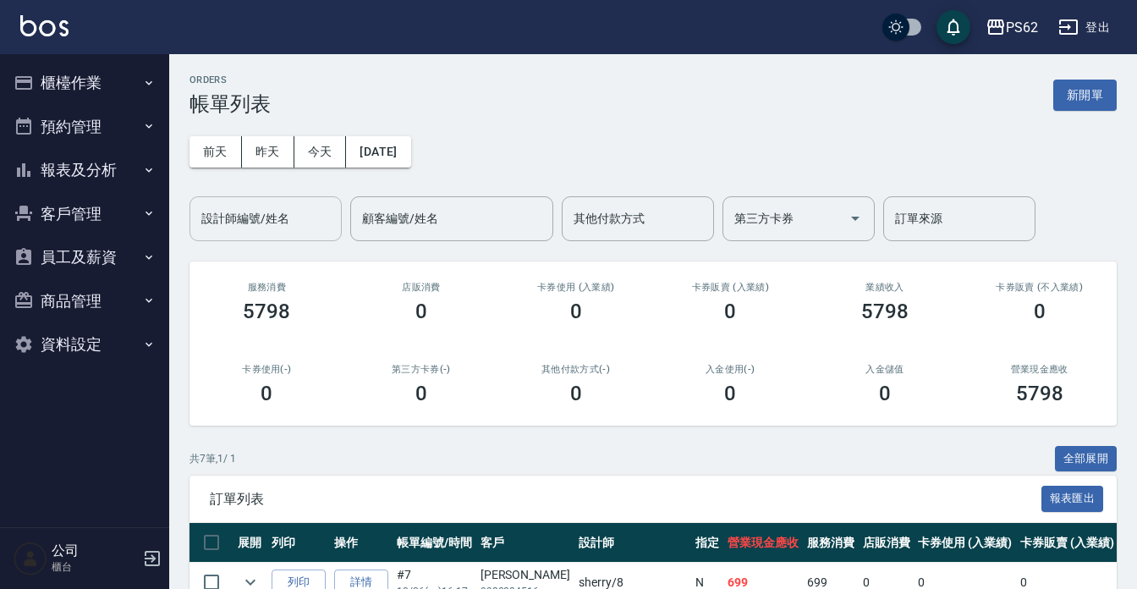
drag, startPoint x: 289, startPoint y: 206, endPoint x: 300, endPoint y: 206, distance: 11.0
click at [289, 206] on input "設計師編號/姓名" at bounding box center [265, 219] width 137 height 30
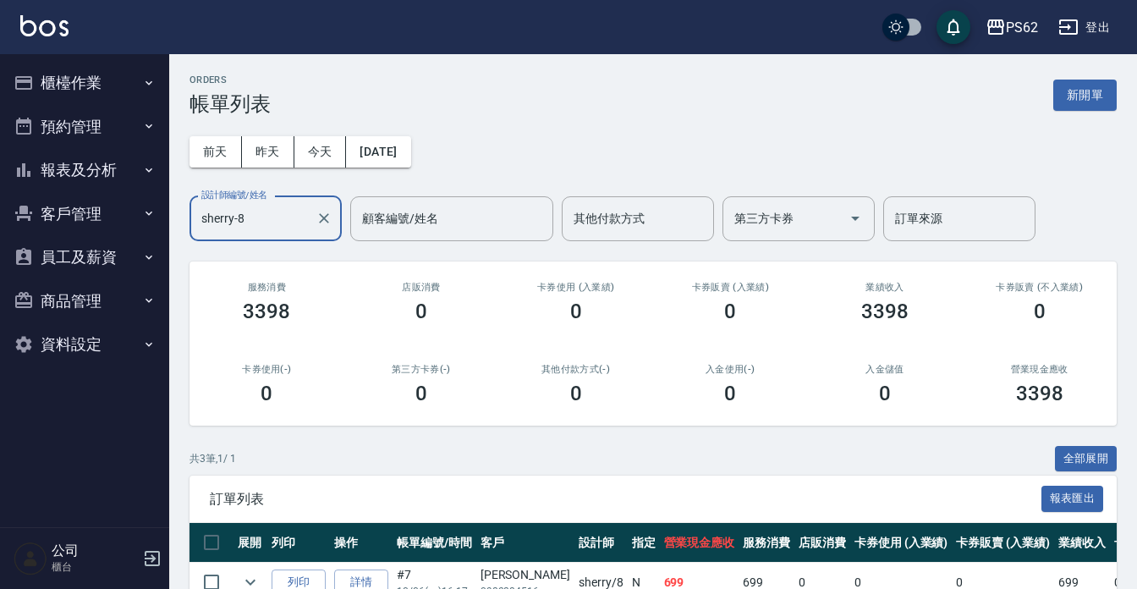
scroll to position [174, 0]
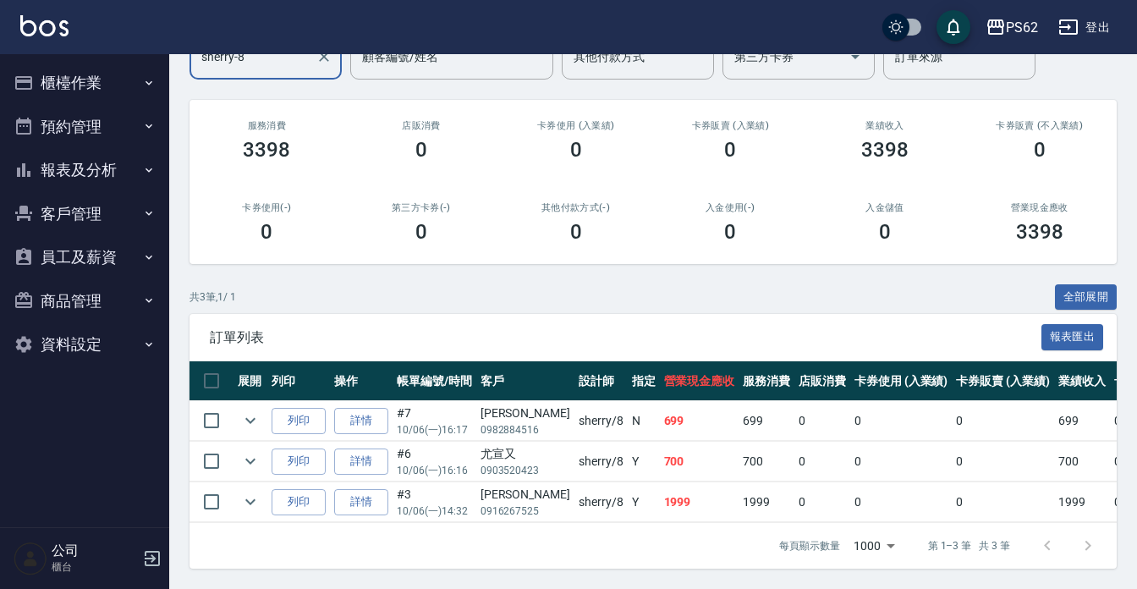
type input "sherry-8"
click at [97, 84] on button "櫃檯作業" at bounding box center [85, 83] width 156 height 44
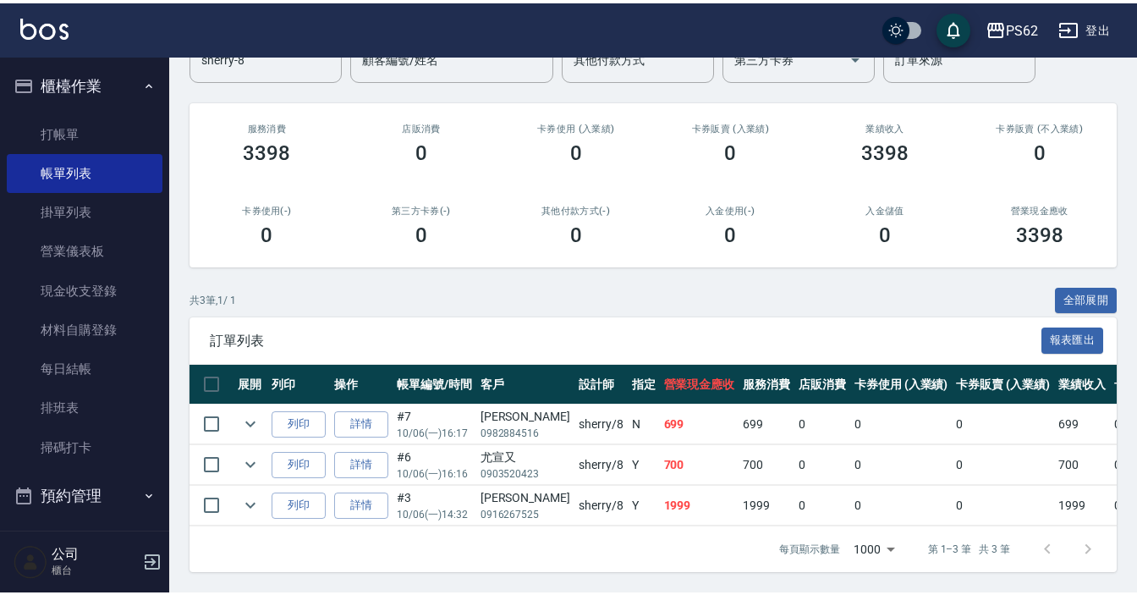
scroll to position [168, 0]
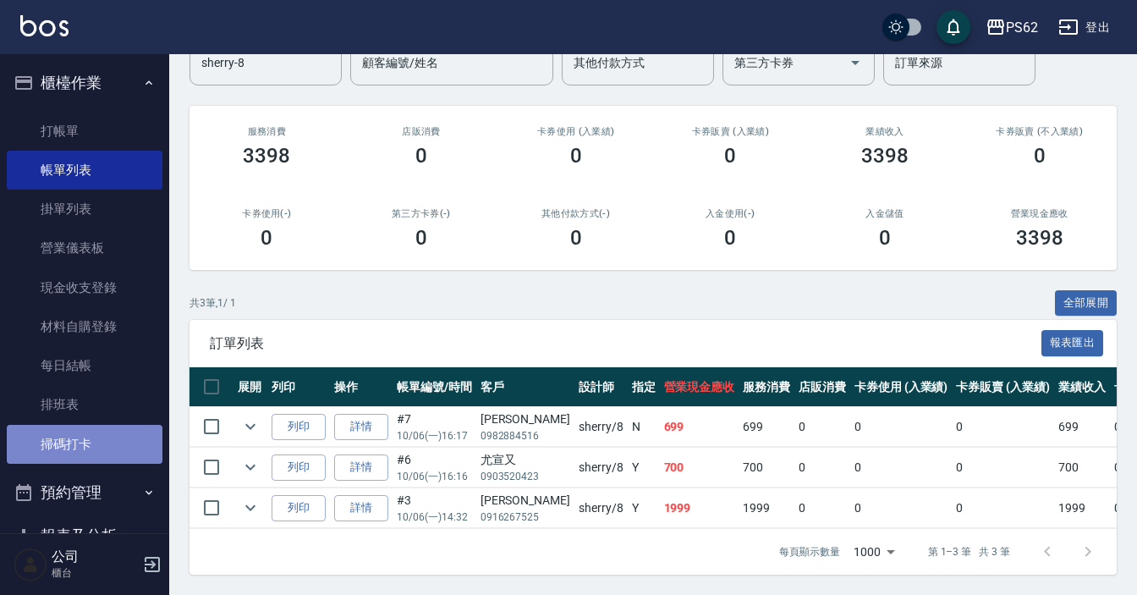
click at [86, 440] on link "掃碼打卡" at bounding box center [85, 444] width 156 height 39
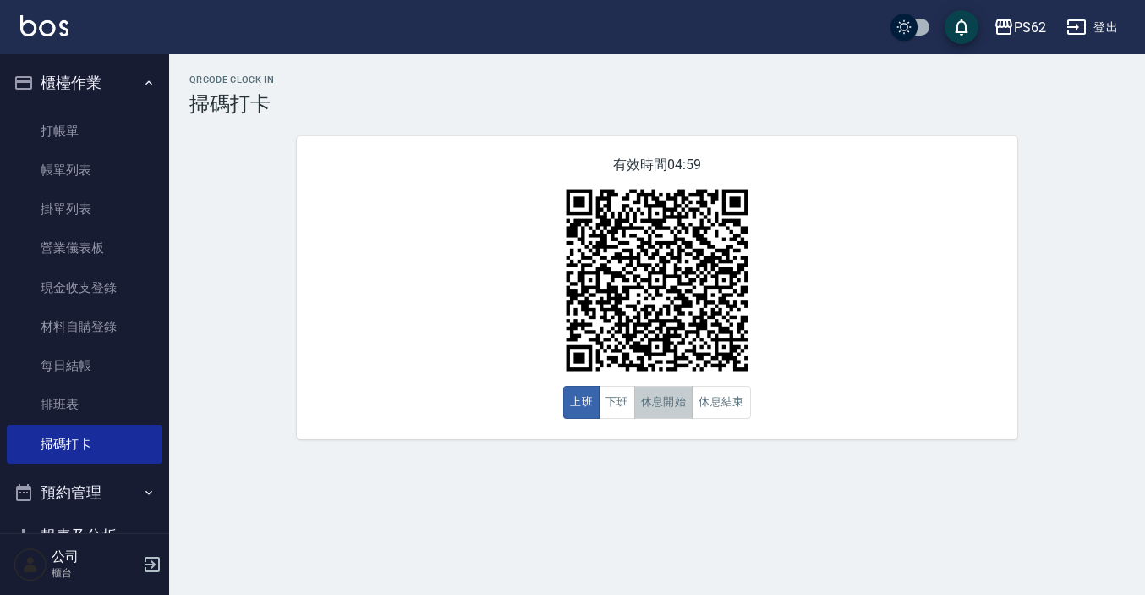
click at [669, 412] on button "休息開始" at bounding box center [663, 402] width 59 height 33
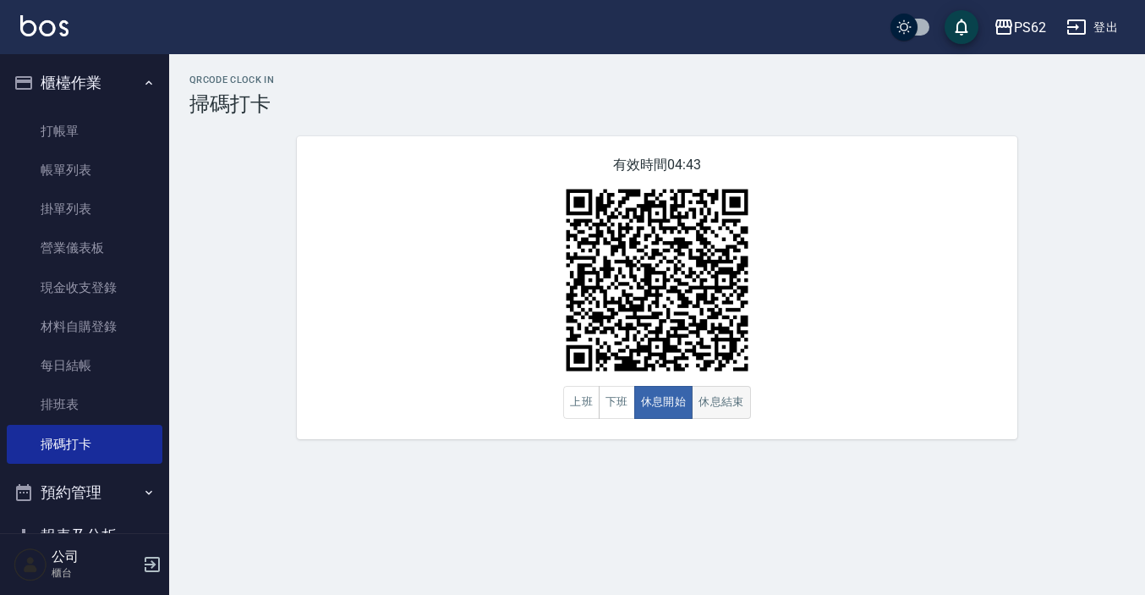
click at [702, 399] on button "休息結束" at bounding box center [721, 402] width 59 height 33
